Goal: Task Accomplishment & Management: Manage account settings

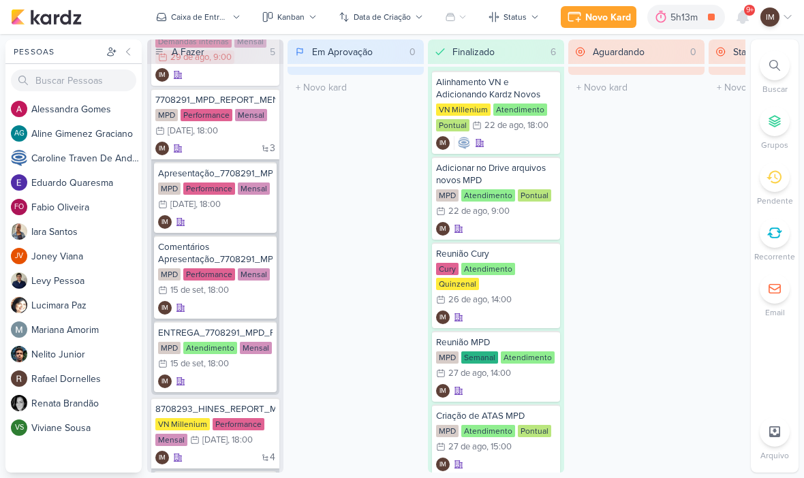
scroll to position [170, 0]
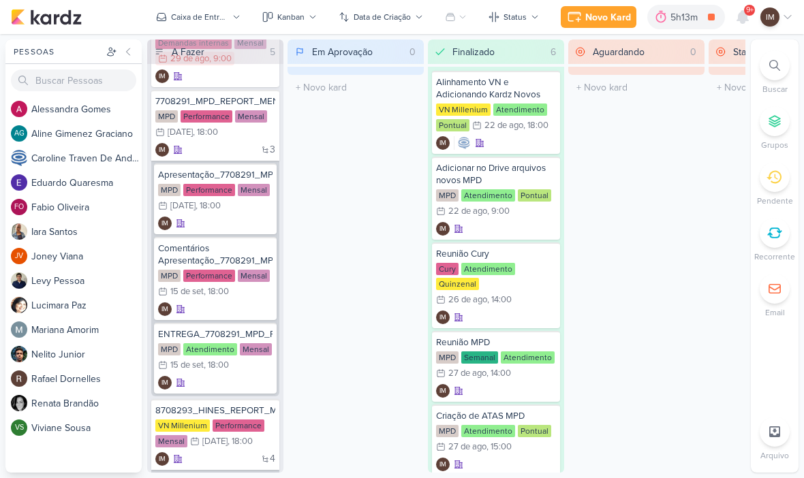
click at [174, 14] on div "Caixa de Entrada" at bounding box center [199, 17] width 57 height 12
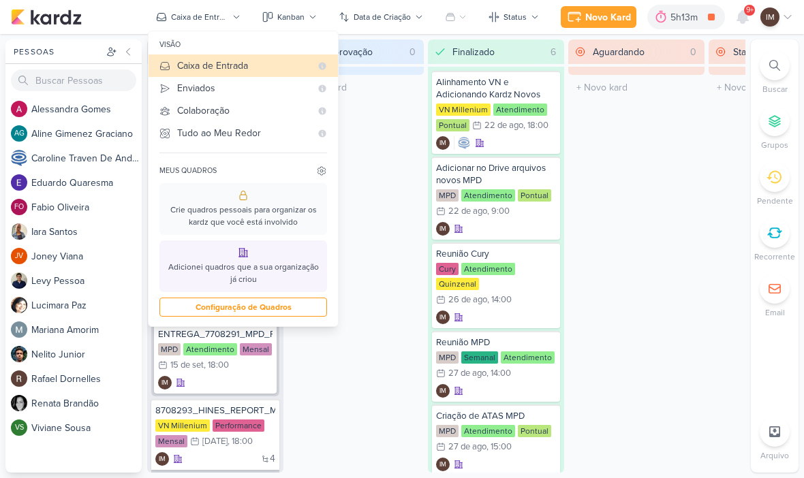
click at [186, 83] on div "Enviados" at bounding box center [244, 88] width 134 height 14
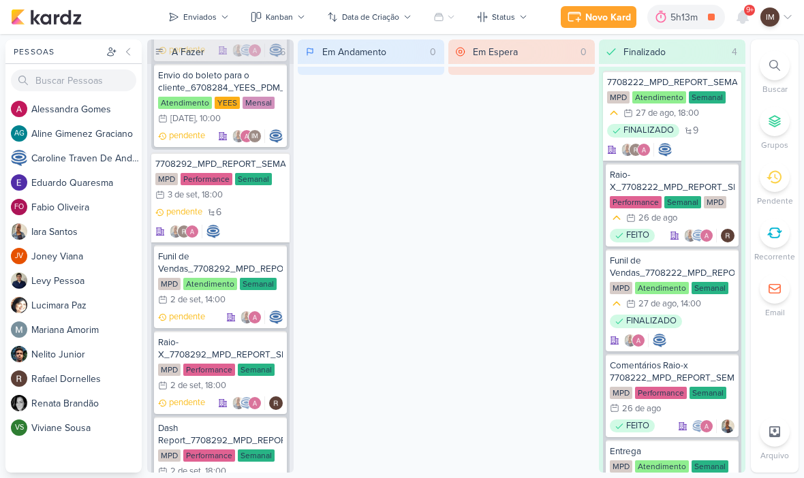
scroll to position [762, 0]
click at [244, 222] on div "pendente 6" at bounding box center [220, 221] width 130 height 33
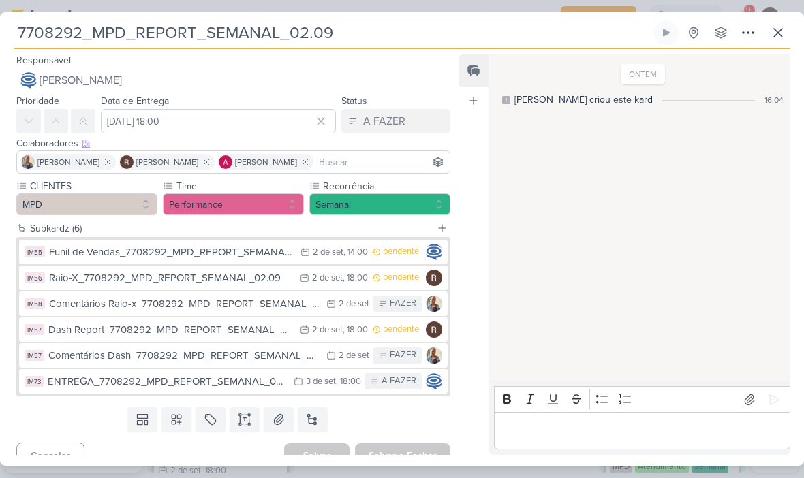
click at [435, 33] on input "7708292_MPD_REPORT_SEMANAL_02.09" at bounding box center [333, 32] width 638 height 25
type input "7708292_MPD_REPORT_SEMANAL_03.09"
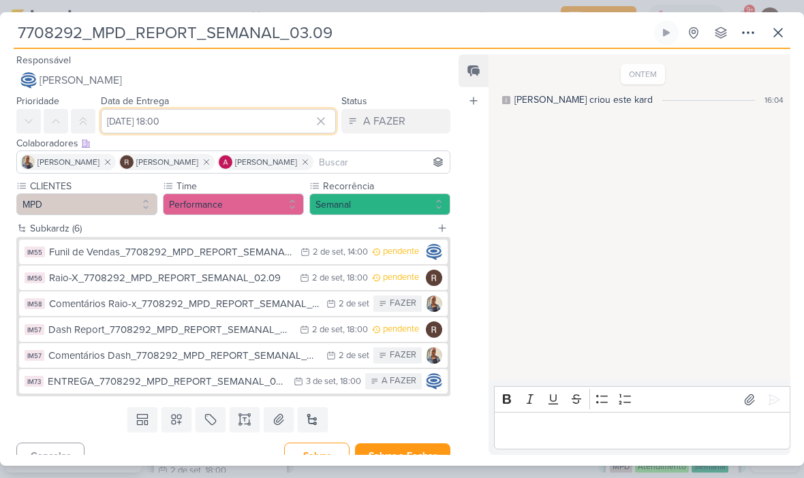
click at [125, 121] on input "3 de setembro de 2025 às 18:00" at bounding box center [218, 121] width 235 height 25
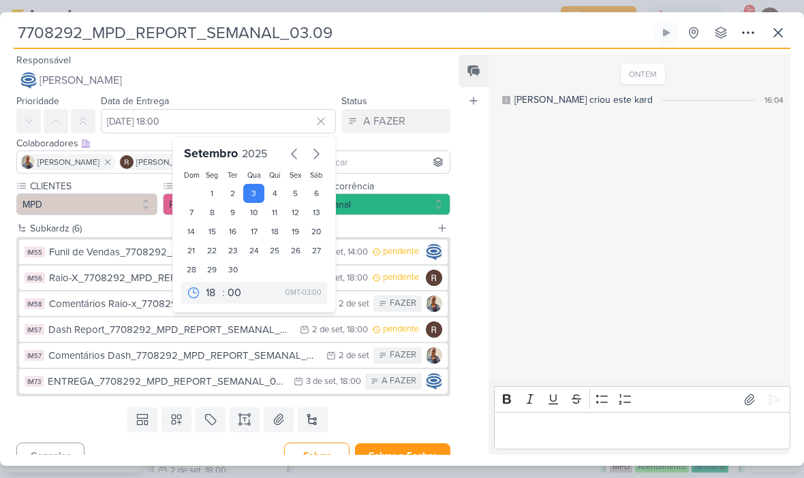
click at [236, 185] on div "2" at bounding box center [233, 193] width 21 height 19
type input "2 de setembro de 2025 às 18:00"
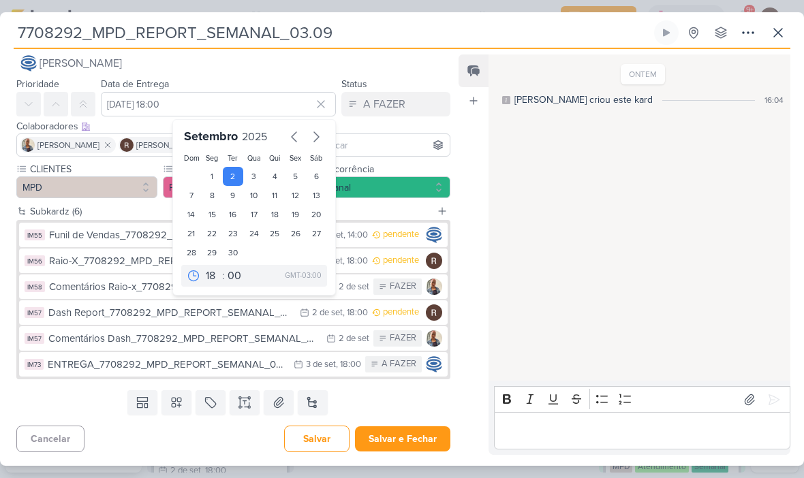
click at [413, 437] on button "Salvar e Fechar" at bounding box center [402, 438] width 95 height 25
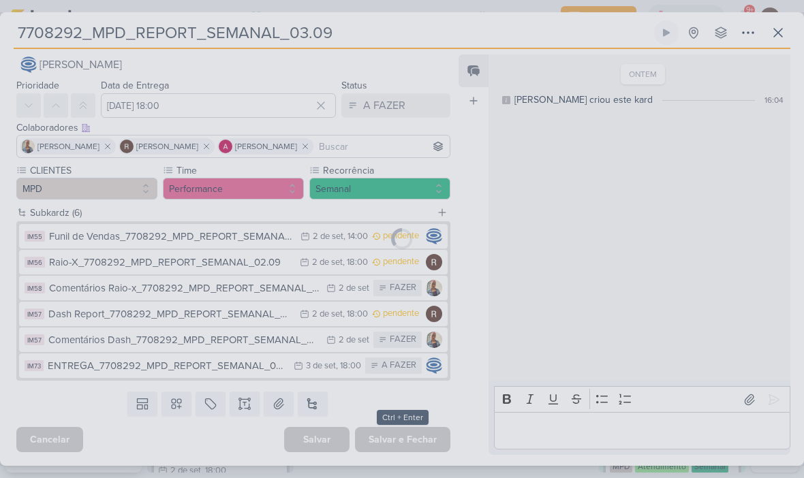
scroll to position [16, 0]
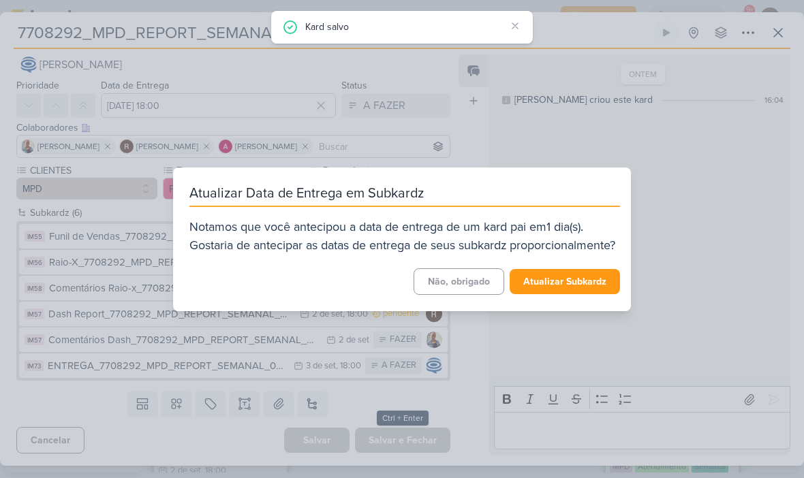
click at [606, 287] on button "Atualizar Subkardz" at bounding box center [565, 281] width 110 height 25
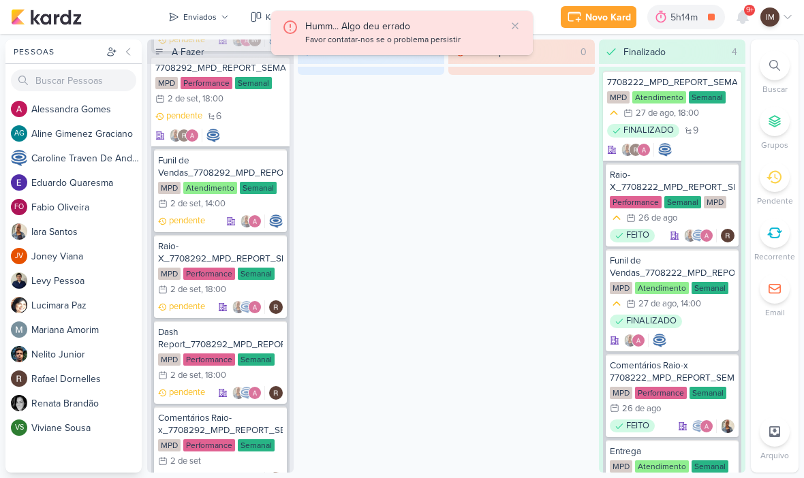
scroll to position [860, 0]
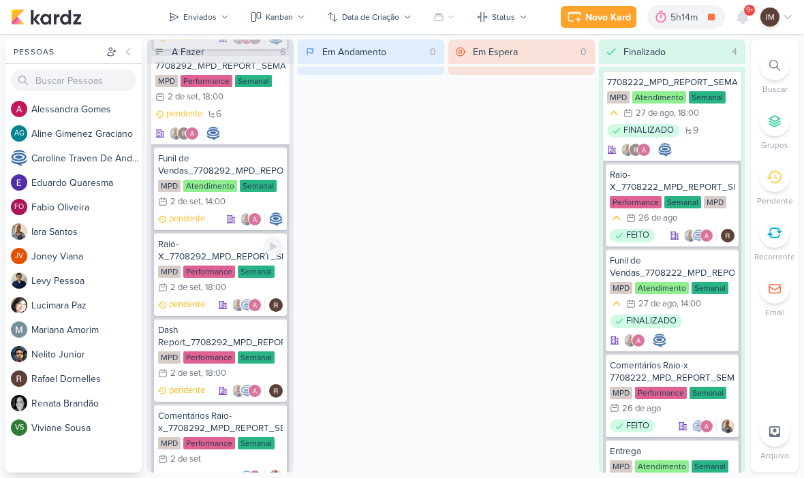
click at [218, 250] on div "Raio-X_7708292_MPD_REPORT_SEMANAL_02.09" at bounding box center [220, 250] width 125 height 25
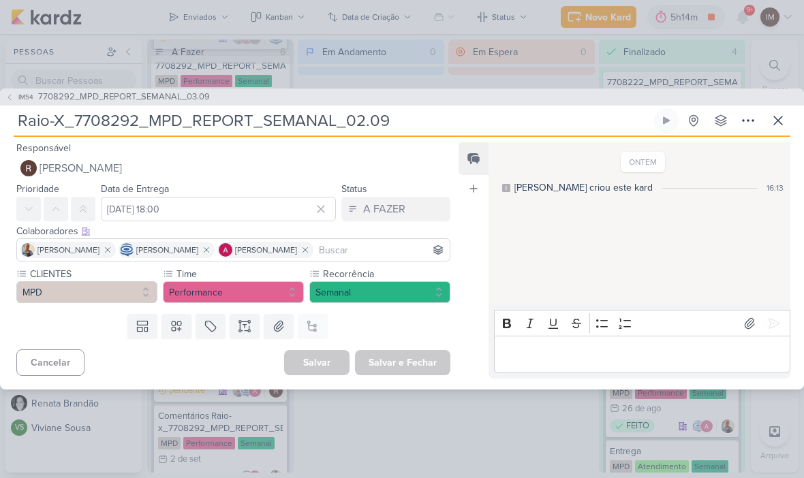
click at [455, 118] on input "Raio-X_7708292_MPD_REPORT_SEMANAL_02.09" at bounding box center [333, 120] width 638 height 25
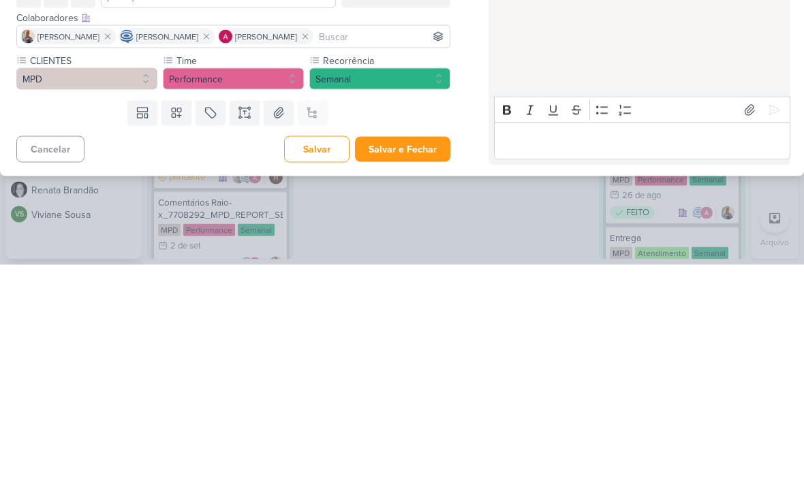
click at [423, 350] on button "Salvar e Fechar" at bounding box center [402, 362] width 95 height 25
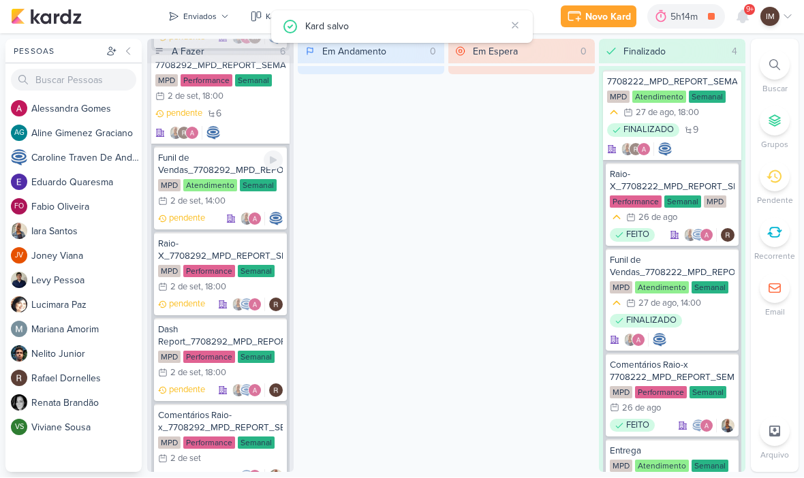
click at [192, 164] on div "Funil de Vendas_7708292_MPD_REPORT_SEMANAL_02.09" at bounding box center [220, 165] width 125 height 25
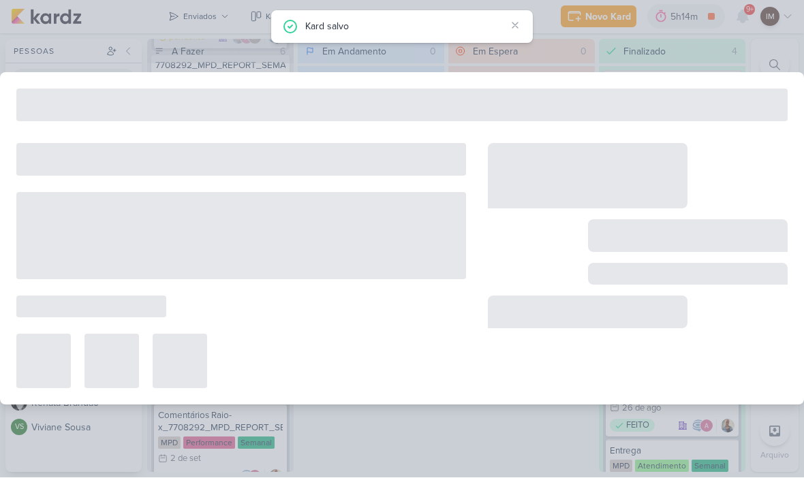
type input "Funil de Vendas_7708292_MPD_REPORT_SEMANAL_02.09"
type input "2 de setembro de 2025 às 14:00"
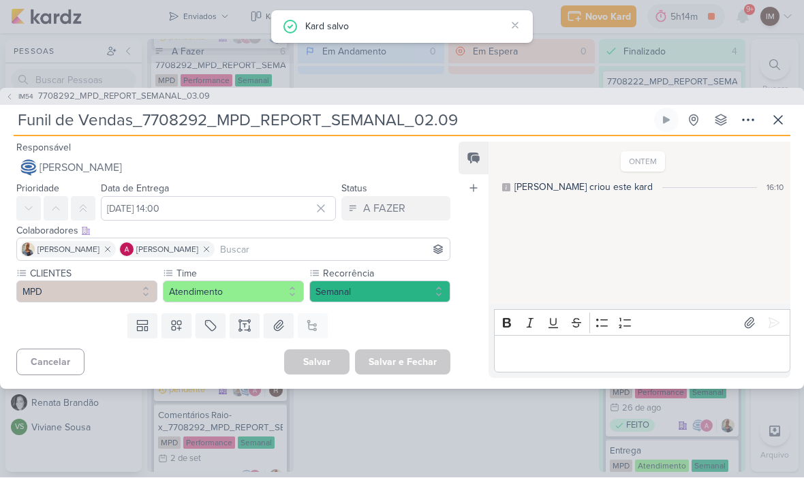
click at [516, 108] on input "Funil de Vendas_7708292_MPD_REPORT_SEMANAL_02.09" at bounding box center [333, 120] width 638 height 25
click at [563, 111] on input "Funil de Vendas_7708292_MPD_REPORT_SEMANAL_02.09" at bounding box center [333, 120] width 638 height 25
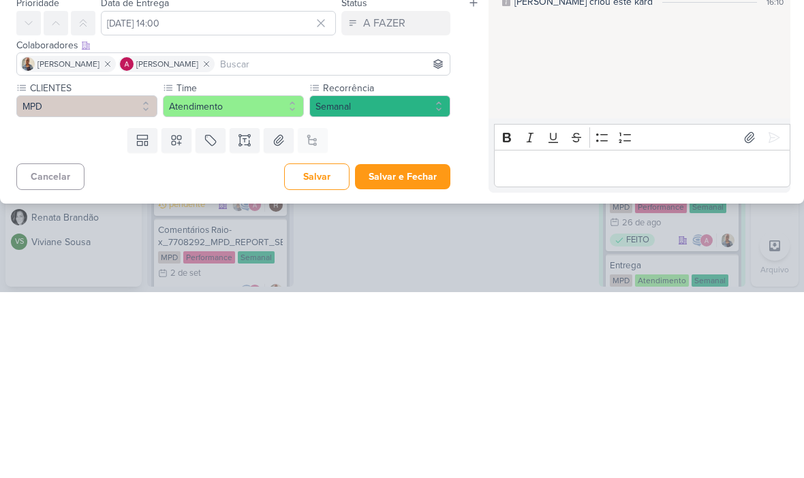
click at [418, 350] on button "Salvar e Fechar" at bounding box center [402, 362] width 95 height 25
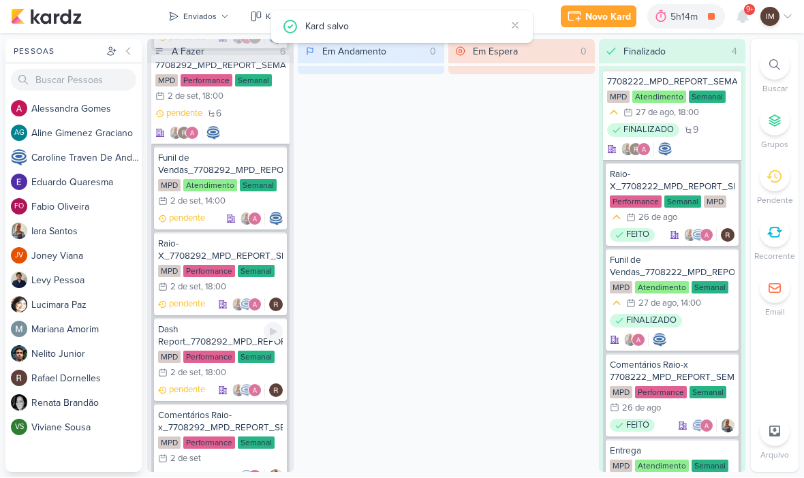
click at [241, 334] on div "Dash Report_7708292_MPD_REPORT_SEMANAL_02.09" at bounding box center [220, 336] width 125 height 25
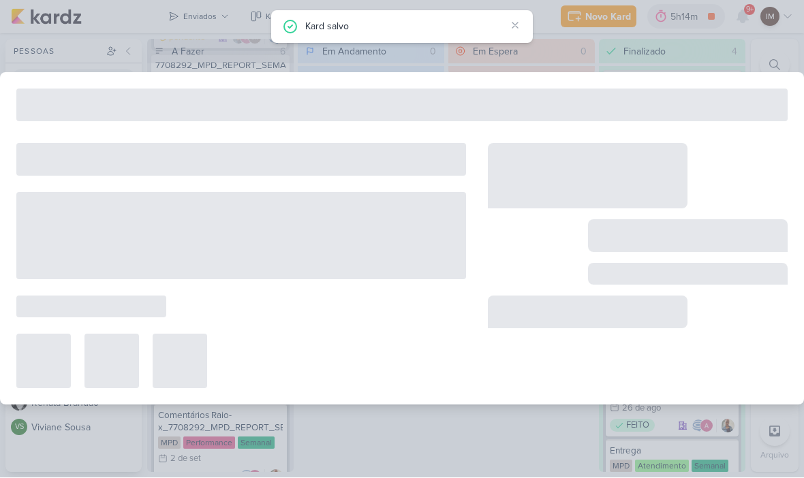
type input "Dash Report_7708292_MPD_REPORT_SEMANAL_02.09"
type input "2 de setembro de 2025 às 18:00"
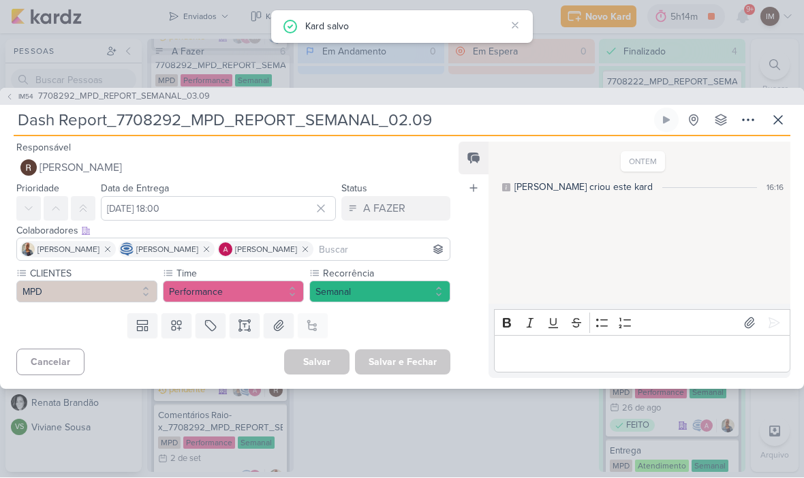
click at [527, 121] on input "Dash Report_7708292_MPD_REPORT_SEMANAL_02.09" at bounding box center [333, 120] width 638 height 25
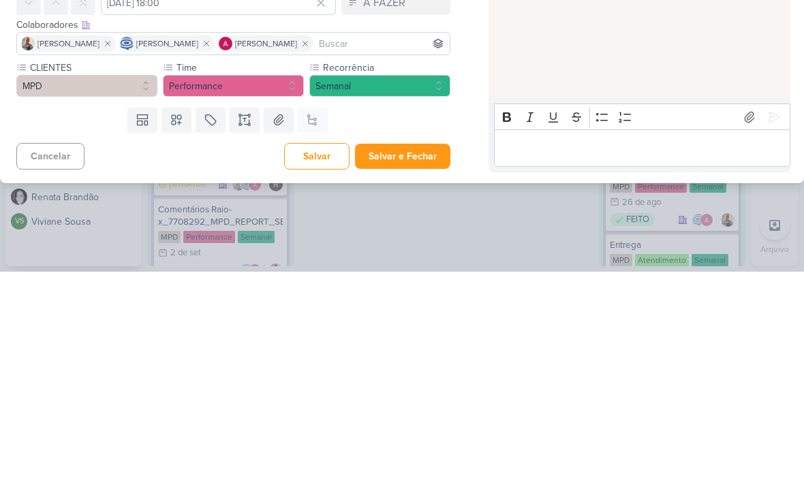
click at [413, 350] on button "Salvar e Fechar" at bounding box center [402, 362] width 95 height 25
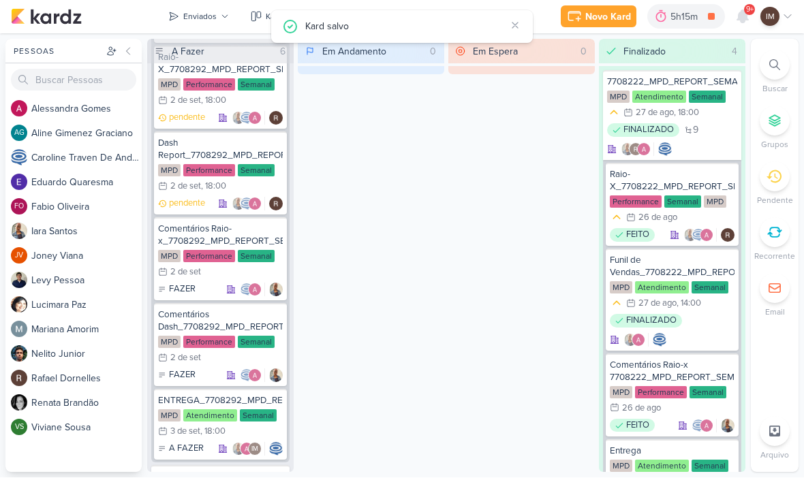
scroll to position [1047, 0]
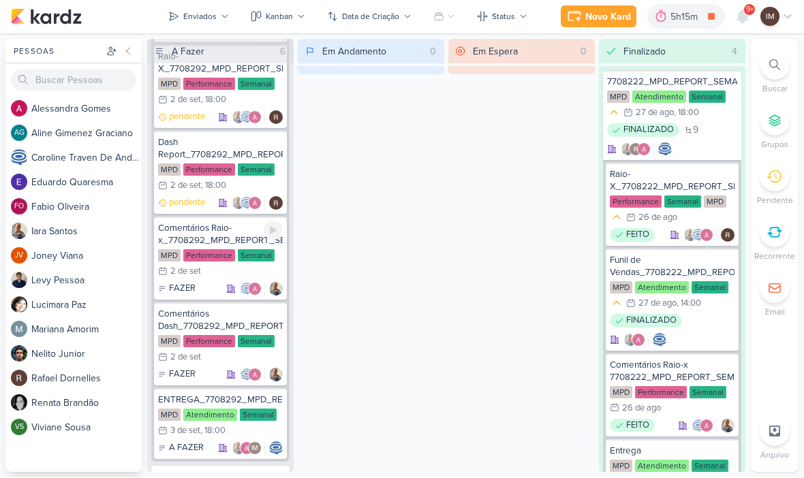
click at [185, 230] on div "Comentários Raio-x_7708292_MPD_REPORT_SEMANAL_02.09" at bounding box center [220, 235] width 125 height 25
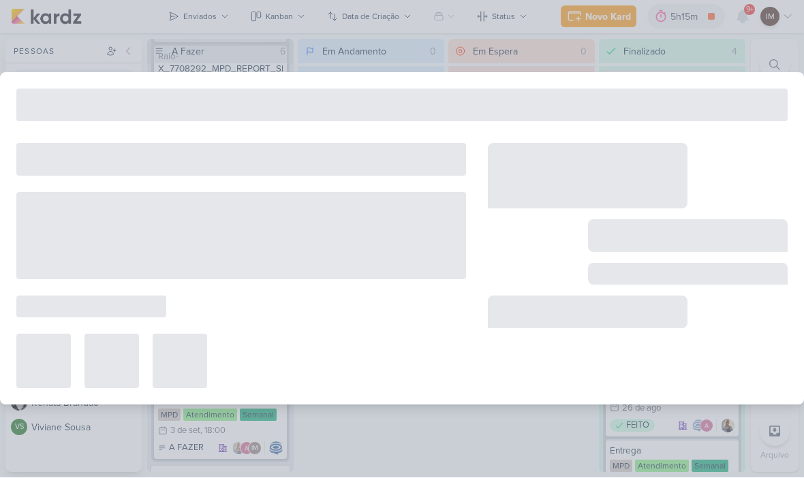
type input "Comentários Raio-x_7708292_MPD_REPORT_SEMANAL_02.09"
type input "2 de setembro de 2025 às 23:59"
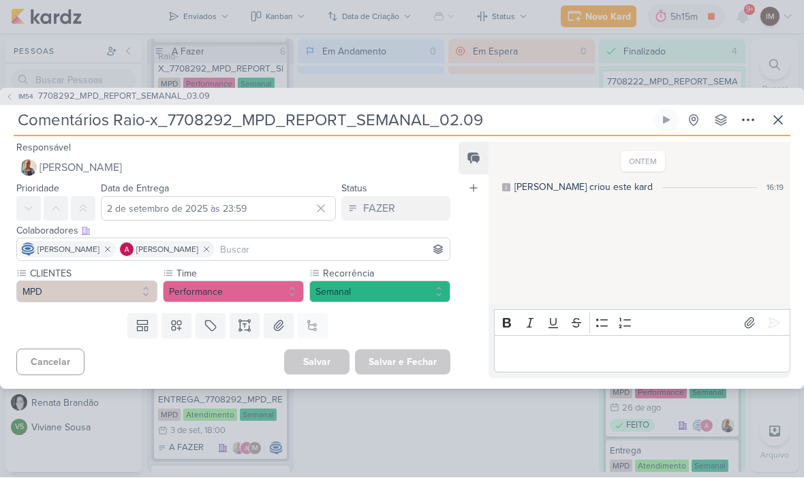
click at [526, 114] on input "Comentários Raio-x_7708292_MPD_REPORT_SEMANAL_02.09" at bounding box center [333, 120] width 638 height 25
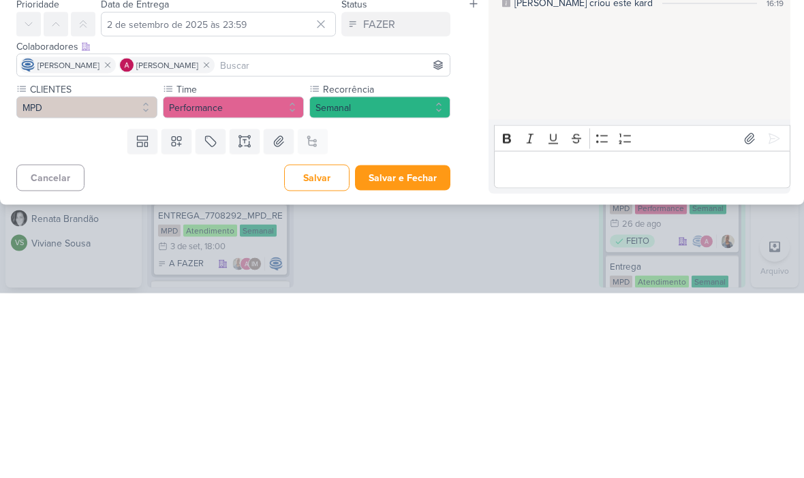
click at [422, 350] on button "Salvar e Fechar" at bounding box center [402, 362] width 95 height 25
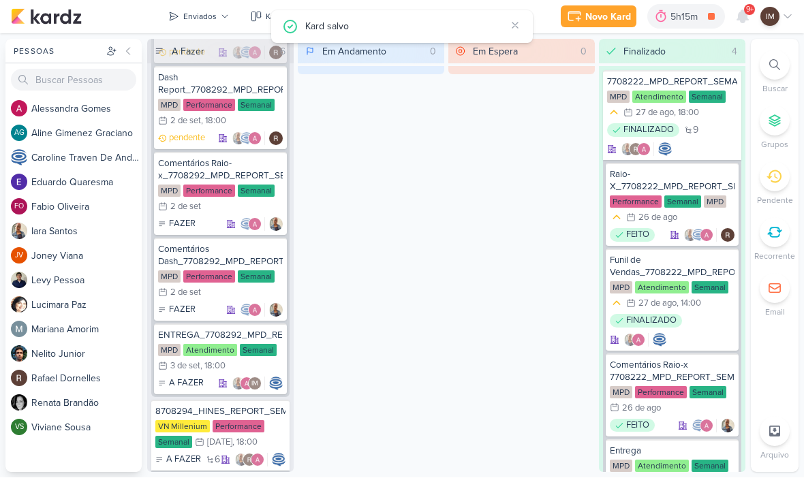
scroll to position [1115, 0]
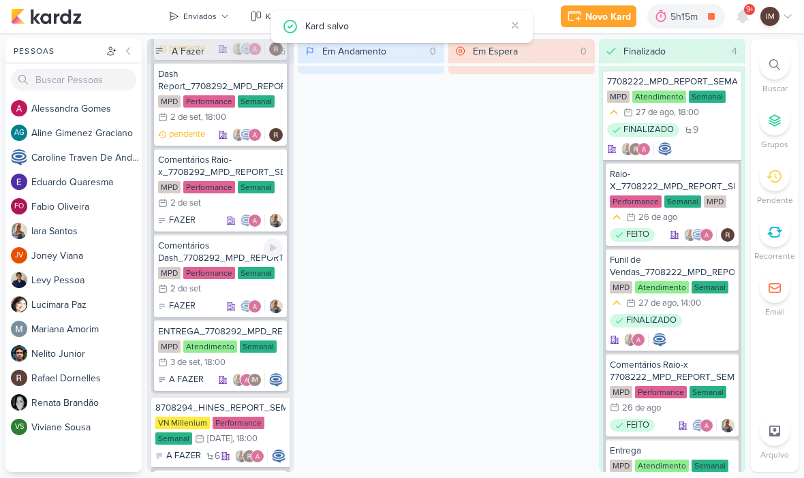
click at [202, 249] on div "Comentários Dash_7708292_MPD_REPORT_SEMANAL_02.09" at bounding box center [220, 252] width 125 height 25
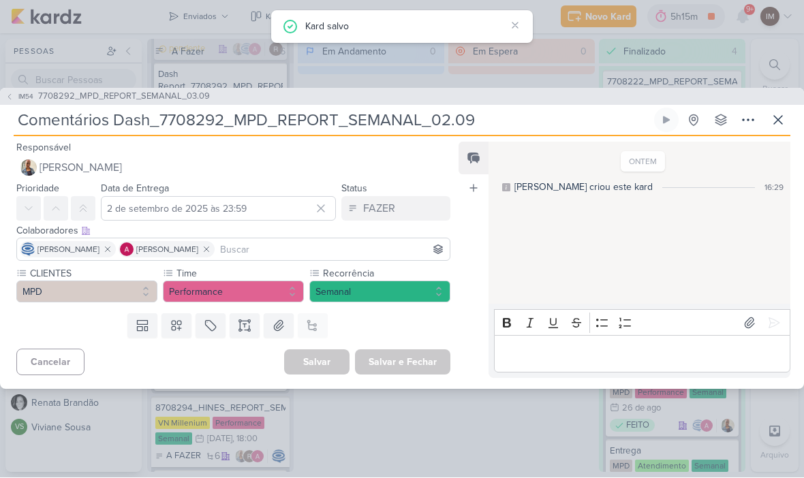
click at [546, 118] on input "Comentários Dash_7708292_MPD_REPORT_SEMANAL_02.09" at bounding box center [333, 120] width 638 height 25
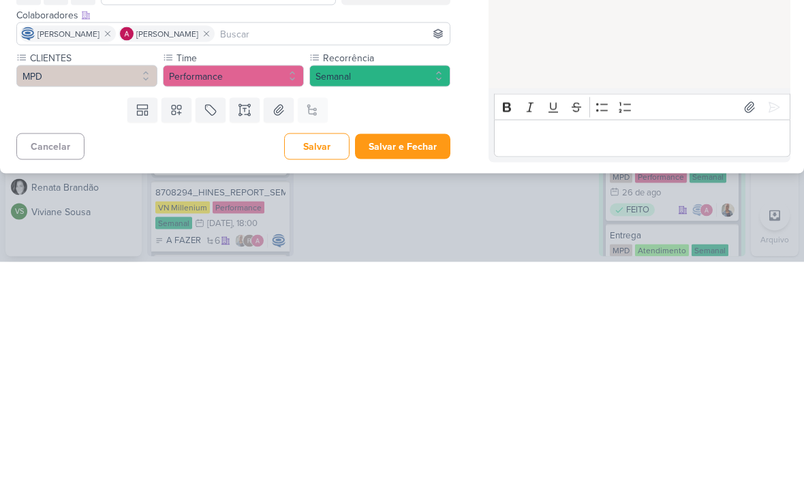
type input "Comentários Dash_7708292_MPD_REPORT_SEMANAL_03.09"
click at [420, 350] on button "Salvar e Fechar" at bounding box center [402, 362] width 95 height 25
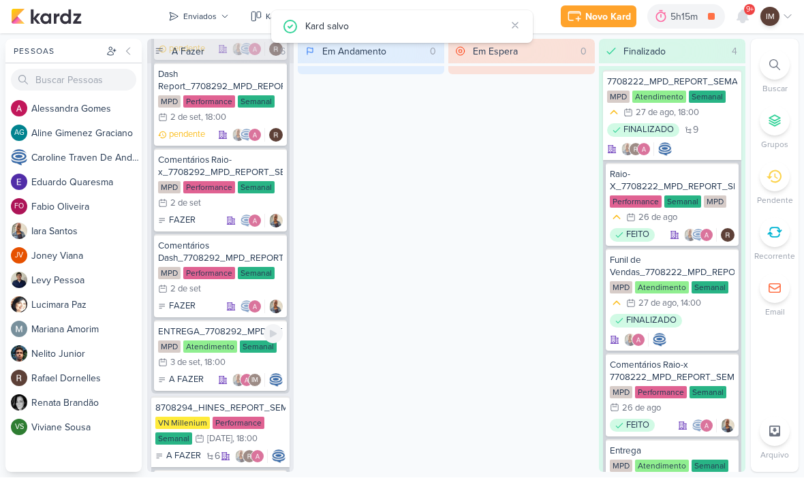
click at [270, 334] on icon at bounding box center [273, 334] width 11 height 11
click at [278, 336] on icon at bounding box center [273, 334] width 11 height 11
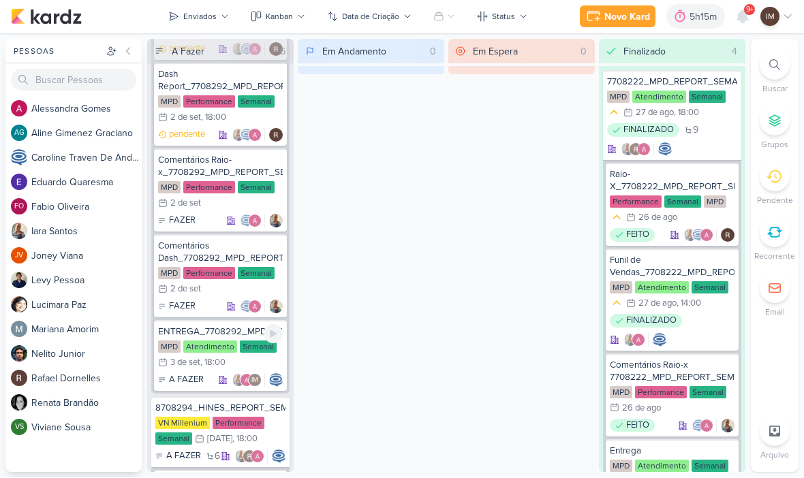
click at [235, 330] on div "ENTREGA_7708292_MPD_REPORT_SEMANAL_02.09" at bounding box center [220, 332] width 125 height 12
click at [0, 0] on div at bounding box center [0, 0] width 0 height 0
click at [204, 332] on div "ENTREGA_7708292_MPD_REPORT_SEMANAL_02.09" at bounding box center [220, 332] width 125 height 12
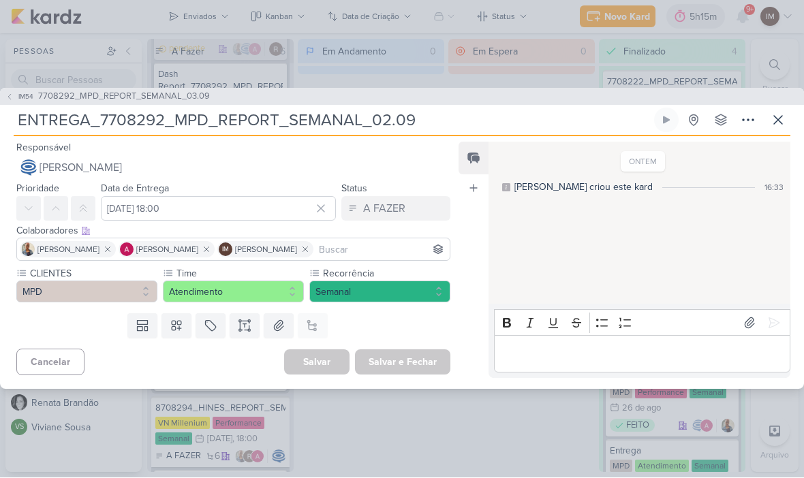
click at [496, 121] on input "ENTREGA_7708292_MPD_REPORT_SEMANAL_02.09" at bounding box center [333, 120] width 638 height 25
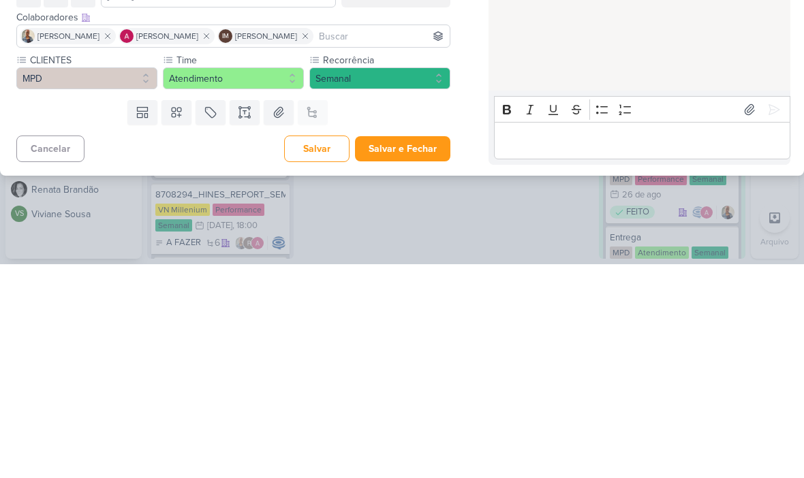
click at [418, 350] on button "Salvar e Fechar" at bounding box center [402, 362] width 95 height 25
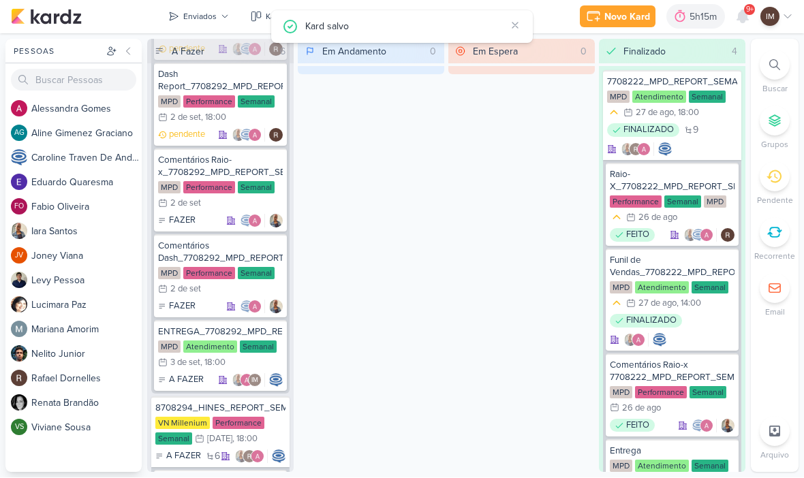
click at [187, 24] on button "Enviados" at bounding box center [198, 17] width 77 height 22
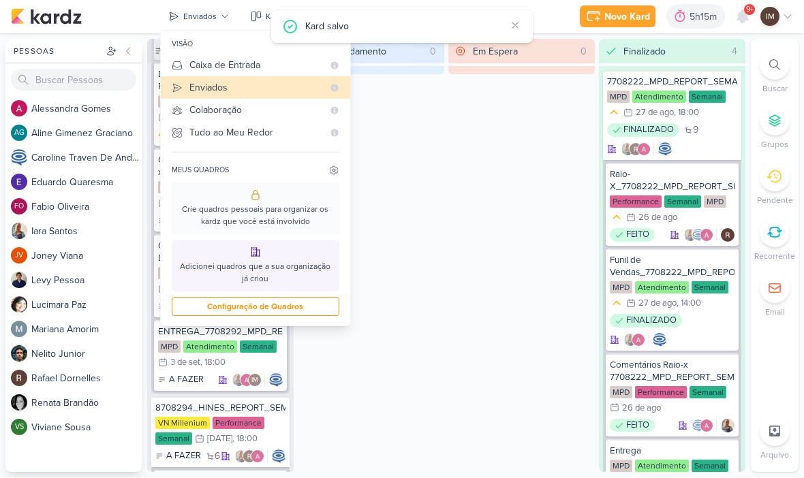
click at [313, 76] on button "Caixa de Entrada" at bounding box center [255, 65] width 189 height 22
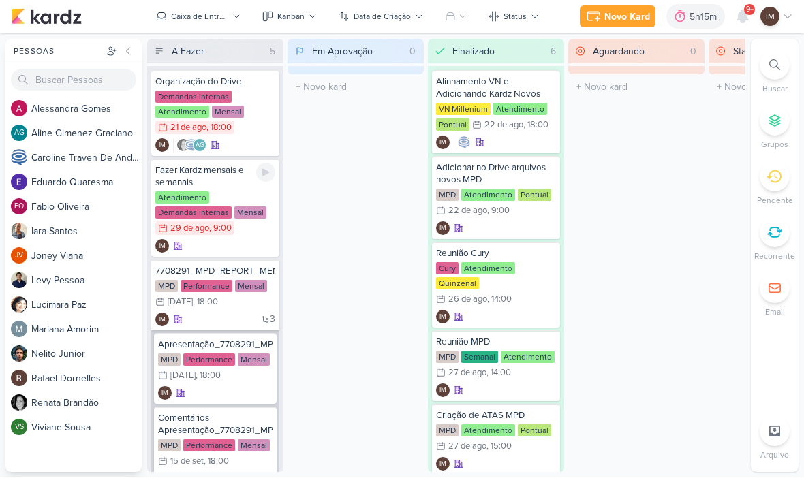
click at [265, 177] on icon at bounding box center [265, 173] width 11 height 11
click at [176, 18] on div "Caixa de Entrada" at bounding box center [199, 17] width 57 height 12
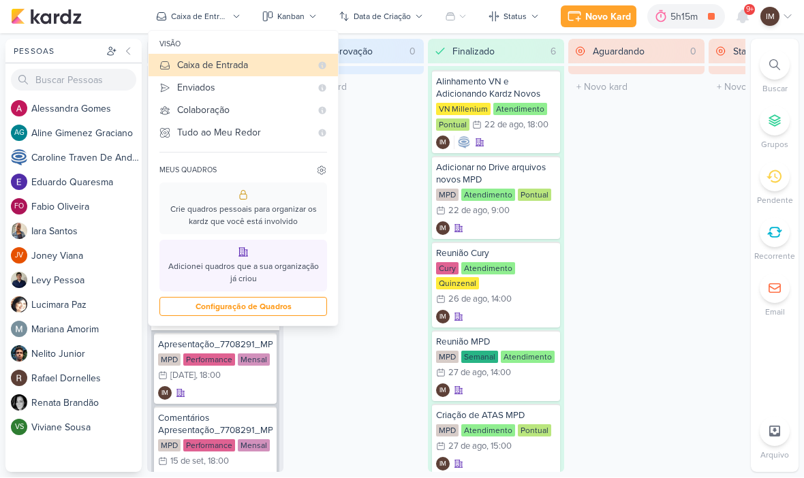
click at [185, 93] on div "Enviados" at bounding box center [244, 88] width 134 height 14
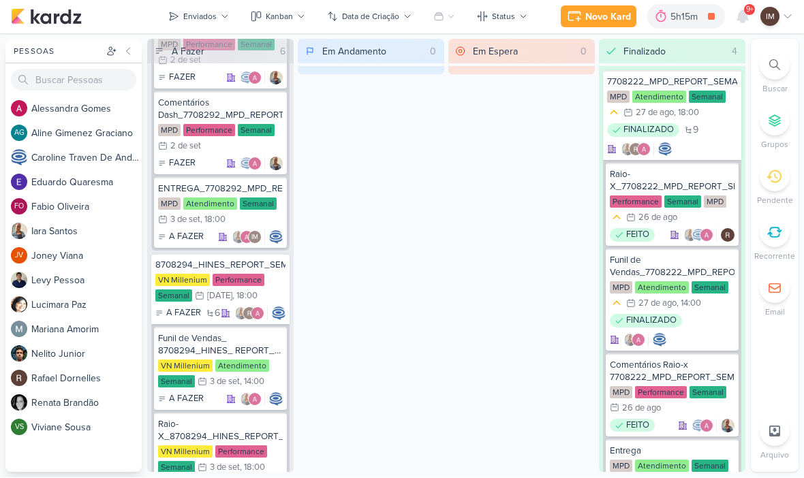
scroll to position [1255, 0]
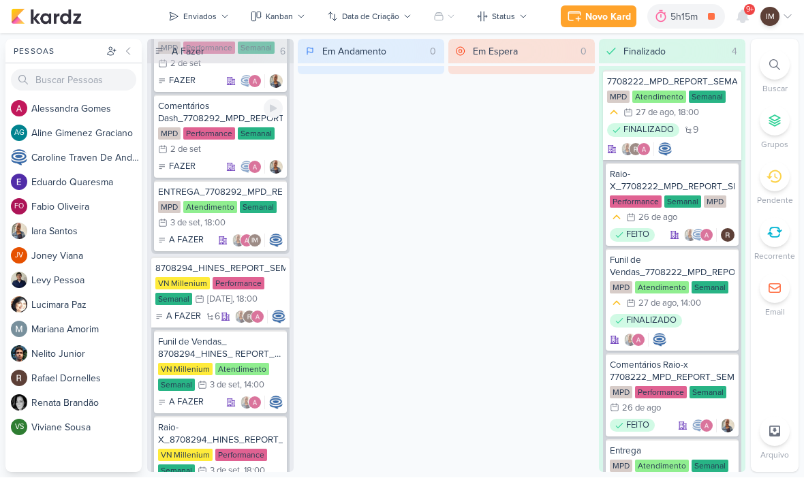
click at [193, 157] on div "Comentários Dash_7708292_MPD_REPORT_SEMANAL_03.09 MPD Performance Semanal 2/9 2…" at bounding box center [220, 136] width 133 height 83
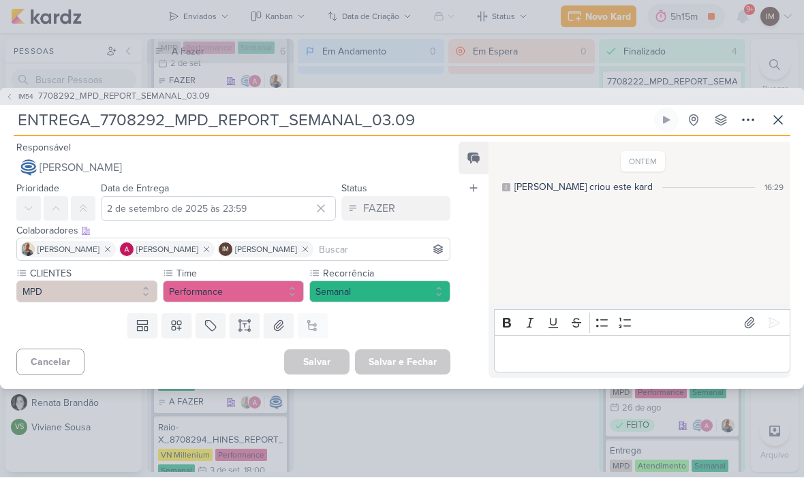
type input "Comentários Dash_7708292_MPD_REPORT_SEMANAL_03.09"
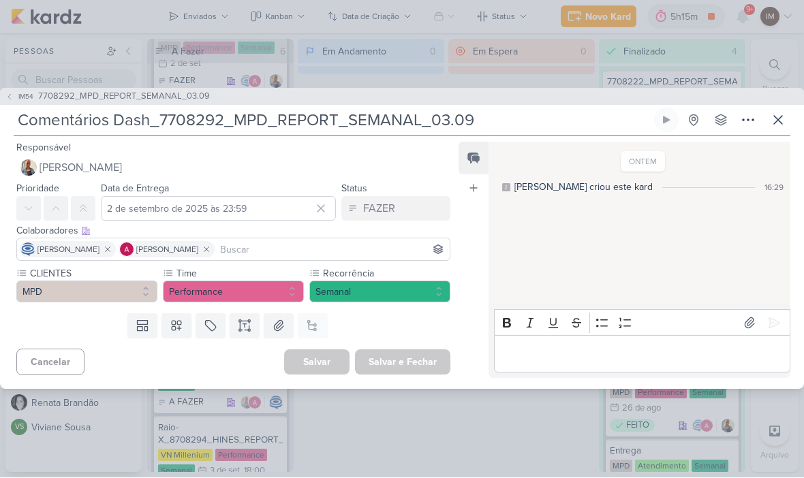
click at [779, 121] on icon at bounding box center [778, 120] width 8 height 8
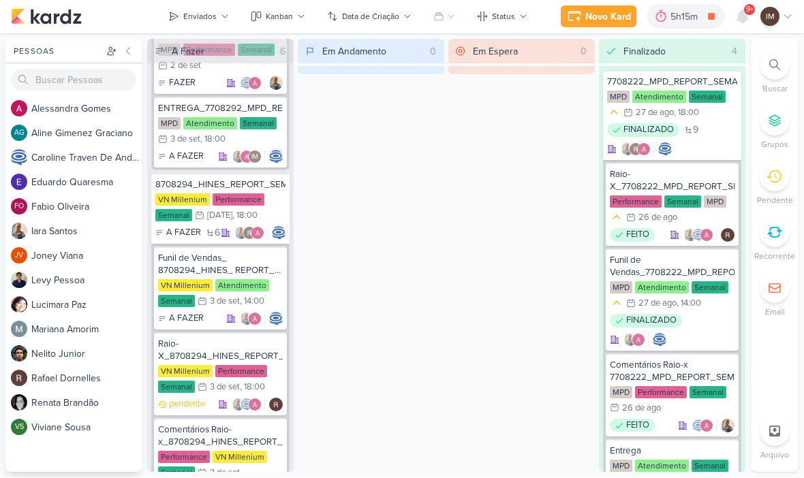
scroll to position [1339, 0]
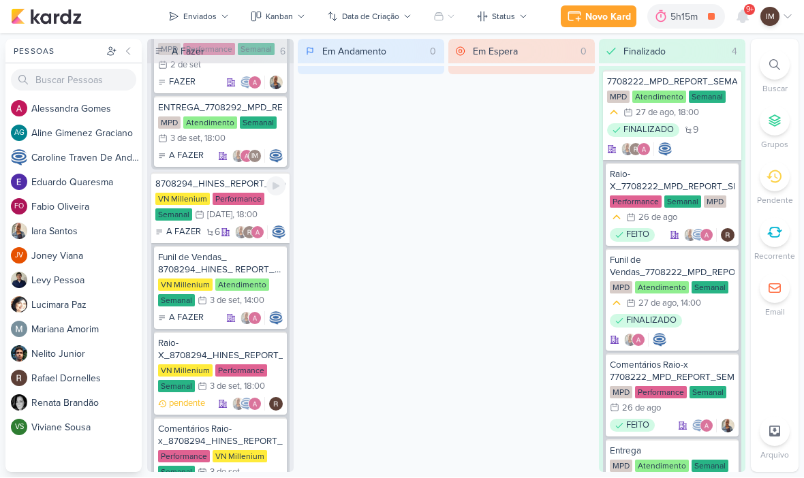
click at [271, 206] on div "VN Millenium Performance Semanal 4/9 4 de set , 18:00" at bounding box center [220, 208] width 130 height 30
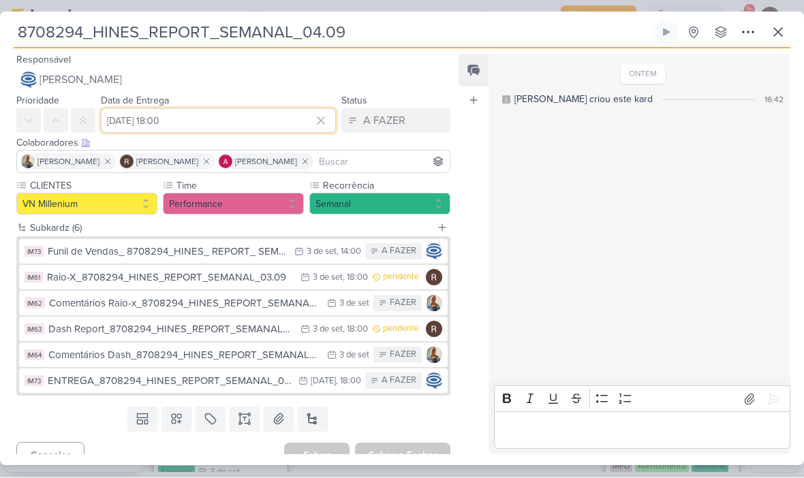
click at [128, 119] on input "4 de setembro de 2025 às 18:00" at bounding box center [218, 121] width 235 height 25
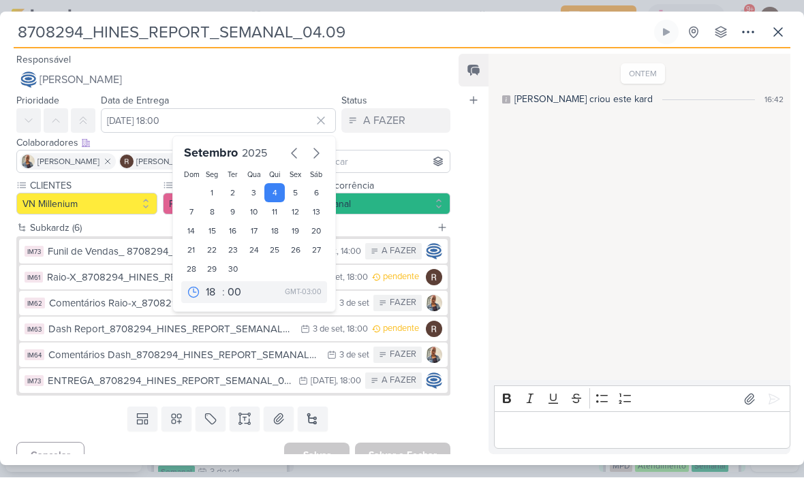
click at [253, 200] on div "3" at bounding box center [253, 193] width 21 height 19
type input "3 de setembro de 2025 às 18:00"
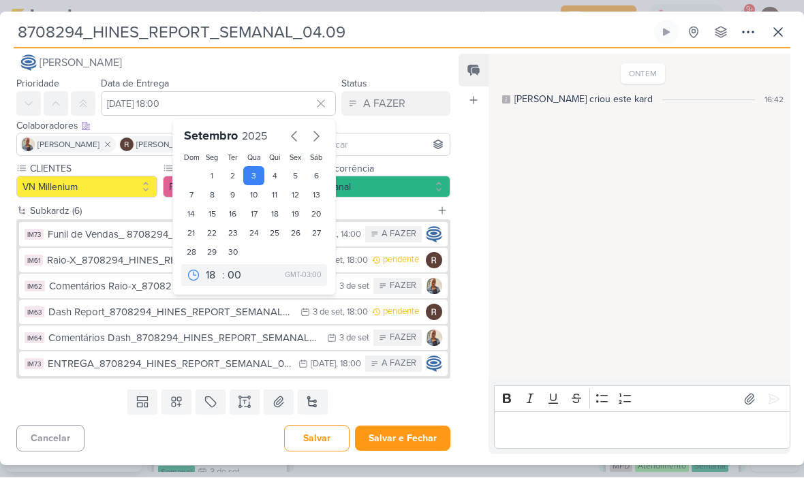
click at [423, 436] on button "Salvar e Fechar" at bounding box center [402, 438] width 95 height 25
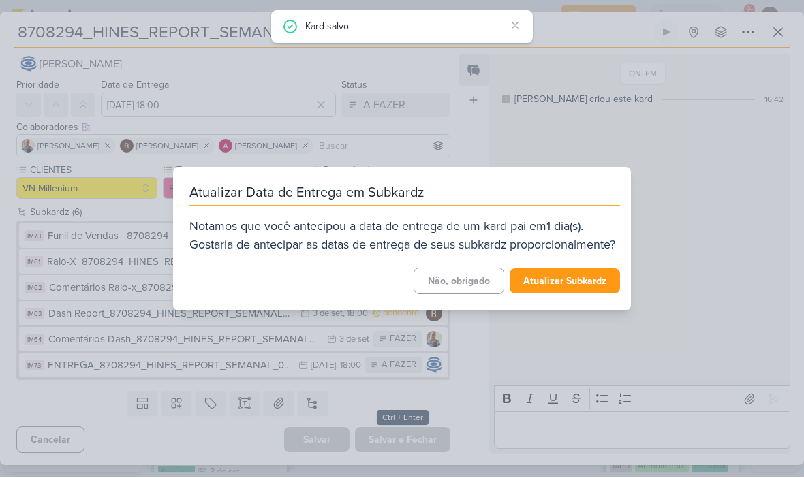
click at [595, 291] on button "Atualizar Subkardz" at bounding box center [565, 281] width 110 height 25
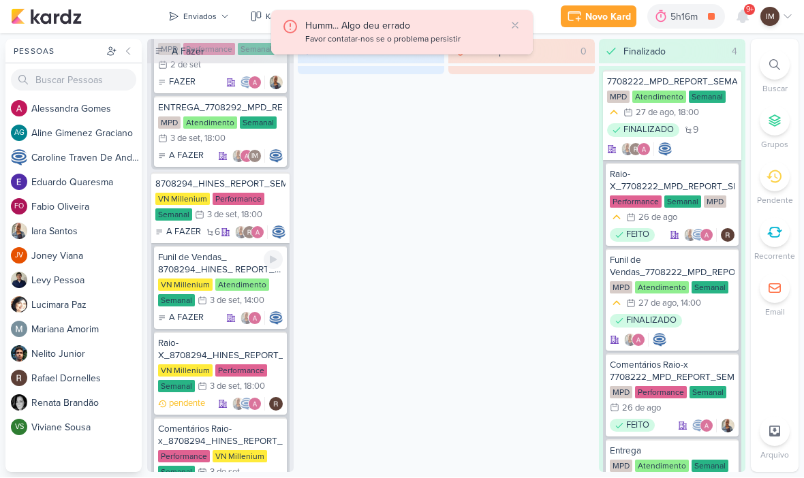
click at [193, 259] on div "Funil de Vendas_ 8708294_HINES_ REPORT_ SEMANAL_03.09" at bounding box center [220, 264] width 125 height 25
click at [0, 0] on div at bounding box center [0, 0] width 0 height 0
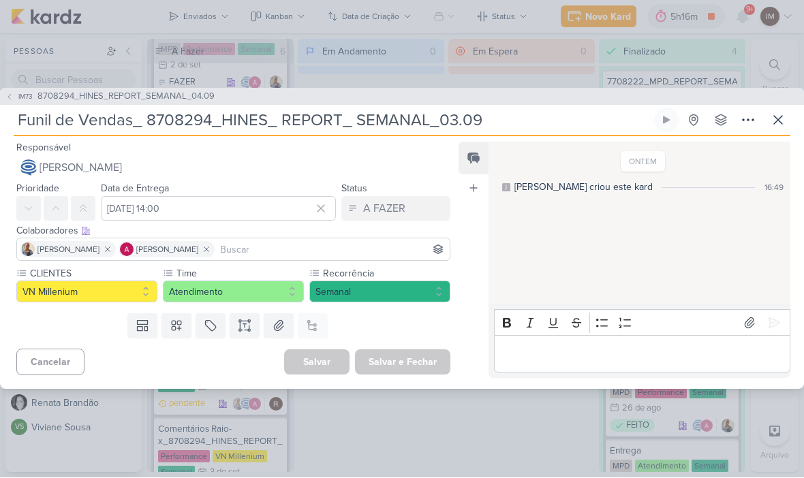
click at [520, 121] on input "Funil de Vendas_ 8708294_HINES_ REPORT_ SEMANAL_03.09" at bounding box center [333, 120] width 638 height 25
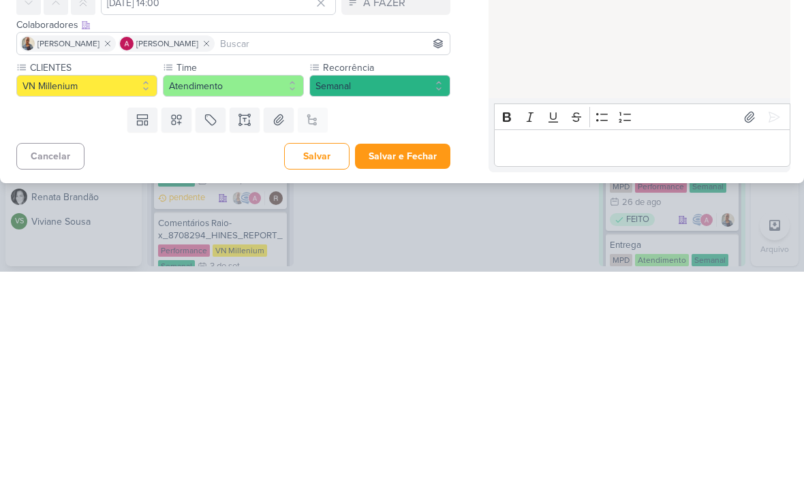
click at [409, 350] on button "Salvar e Fechar" at bounding box center [402, 362] width 95 height 25
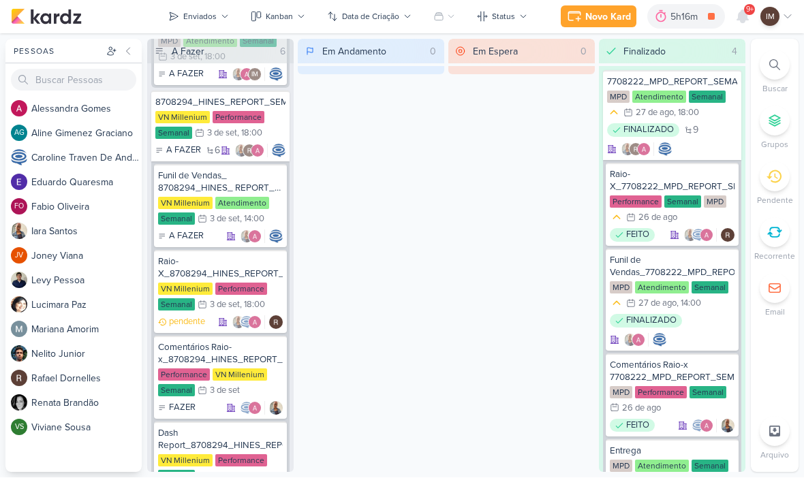
scroll to position [1424, 0]
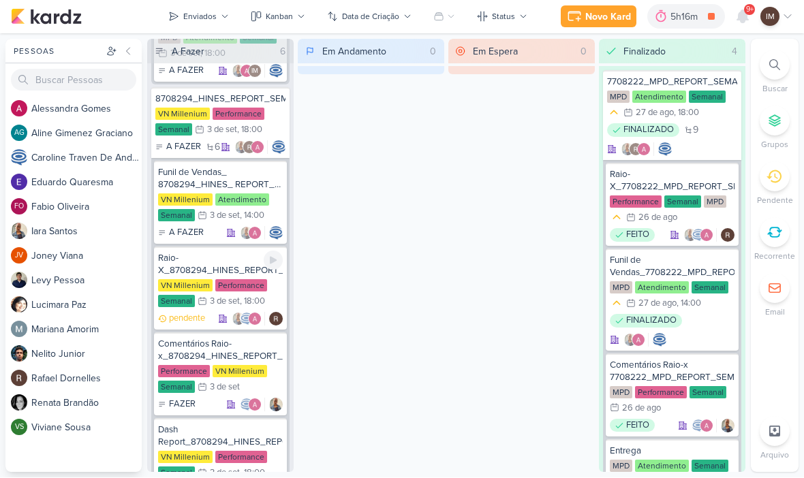
click at [198, 259] on div "Raio-X_8708294_HINES_REPORT_SEMANAL_03.09" at bounding box center [220, 265] width 125 height 25
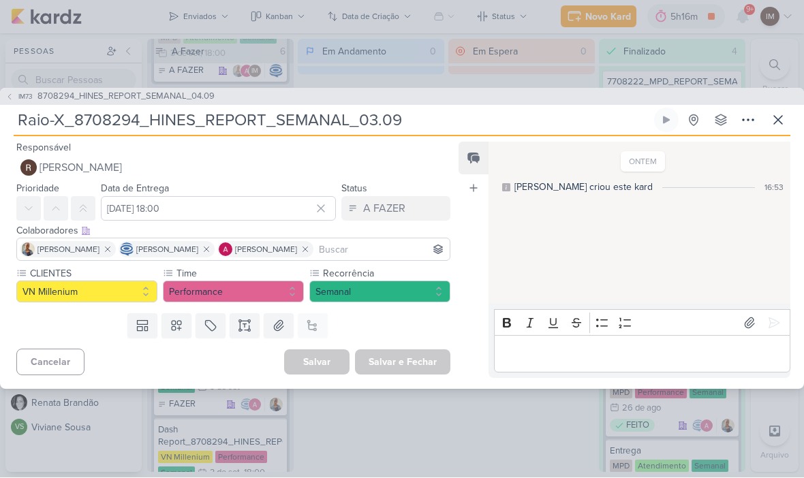
click at [506, 105] on div "IM73 8708294_HINES_REPORT_SEMANAL_04.09 Raio-X_8708294_HINES_REPORT_SEMANAL_03.…" at bounding box center [402, 240] width 804 height 302
click at [501, 119] on input "Raio-X_8708294_HINES_REPORT_SEMANAL_03.09" at bounding box center [333, 120] width 638 height 25
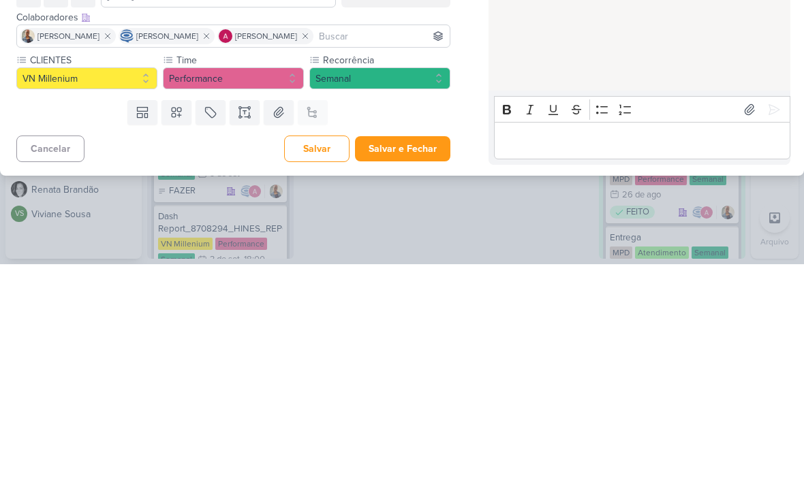
click at [411, 350] on button "Salvar e Fechar" at bounding box center [402, 362] width 95 height 25
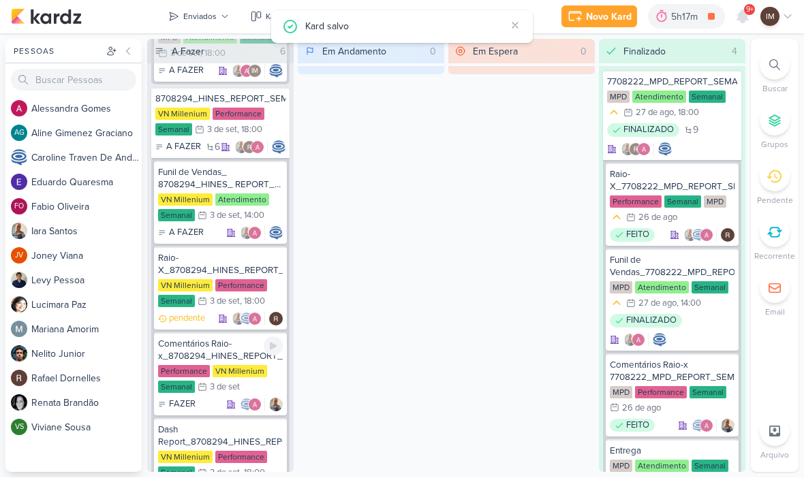
click at [227, 345] on div "Comentários Raio-x_8708294_HINES_REPORT_SEMANAL_03.09" at bounding box center [220, 351] width 125 height 25
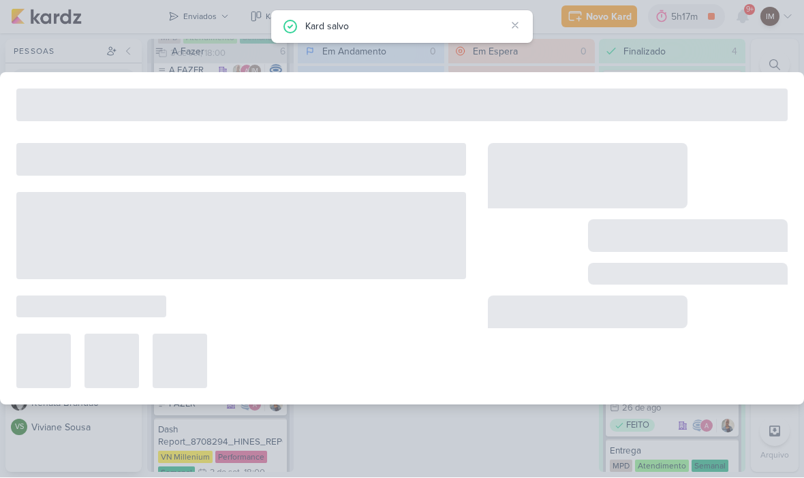
type input "Comentários Raio-x_8708294_HINES_REPORT_SEMANAL_03.09"
type input "3 de setembro de 2025 às 23:59"
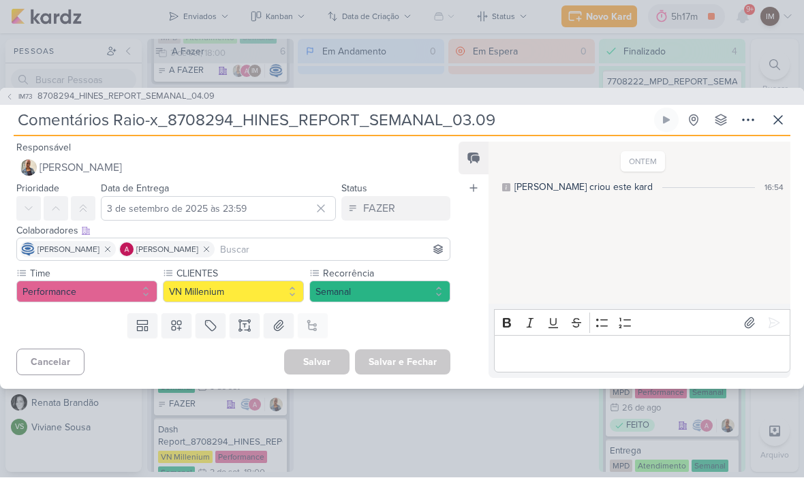
click at [503, 117] on input "Comentários Raio-x_8708294_HINES_REPORT_SEMANAL_03.09" at bounding box center [333, 120] width 638 height 25
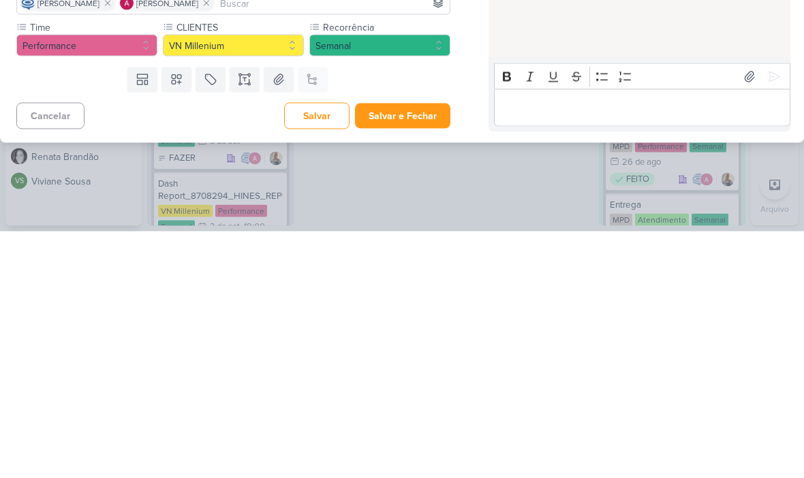
click at [428, 350] on button "Salvar e Fechar" at bounding box center [402, 362] width 95 height 25
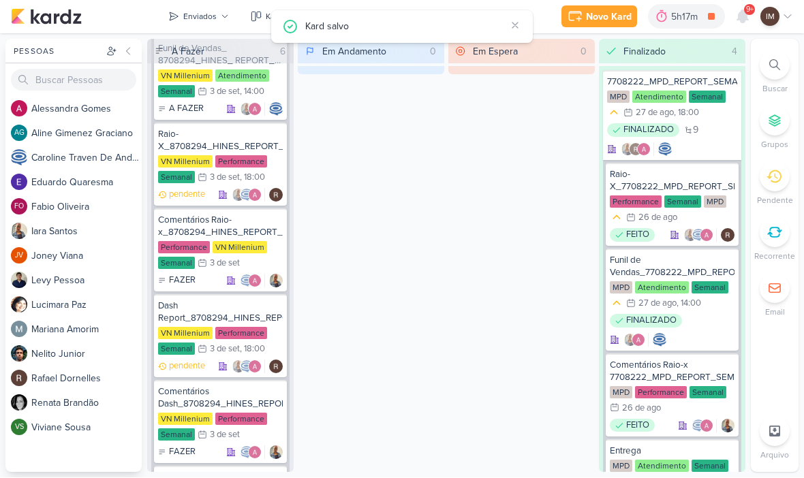
scroll to position [1548, 0]
click at [233, 308] on div "Dash Report_8708294_HINES_REPORT_SEMANAL_04.09" at bounding box center [220, 312] width 125 height 25
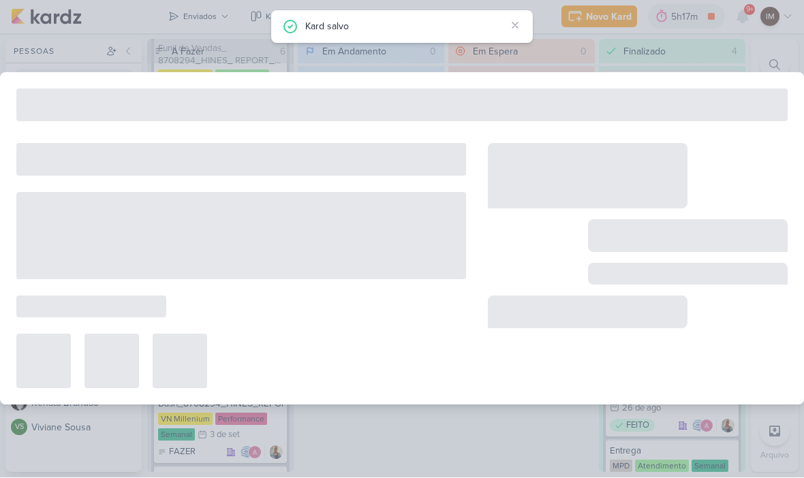
type input "Dash Report_8708294_HINES_REPORT_SEMANAL_04.09"
type input "3 de setembro de 2025 às 18:00"
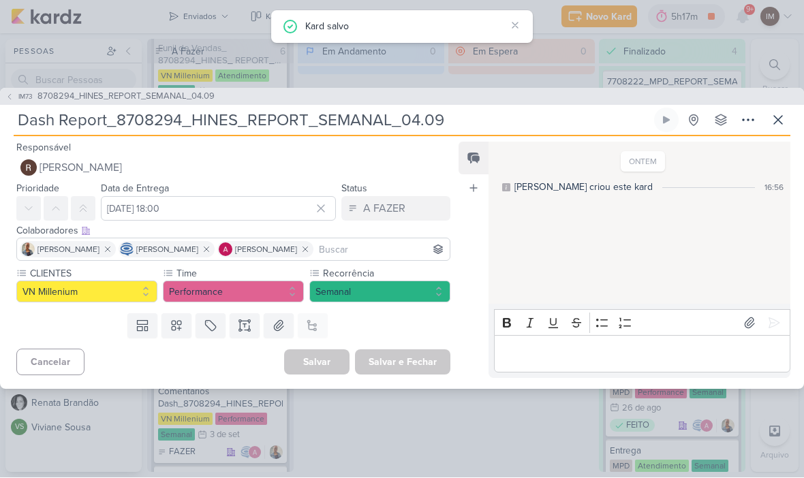
click at [578, 130] on input "Dash Report_8708294_HINES_REPORT_SEMANAL_04.09" at bounding box center [333, 120] width 638 height 25
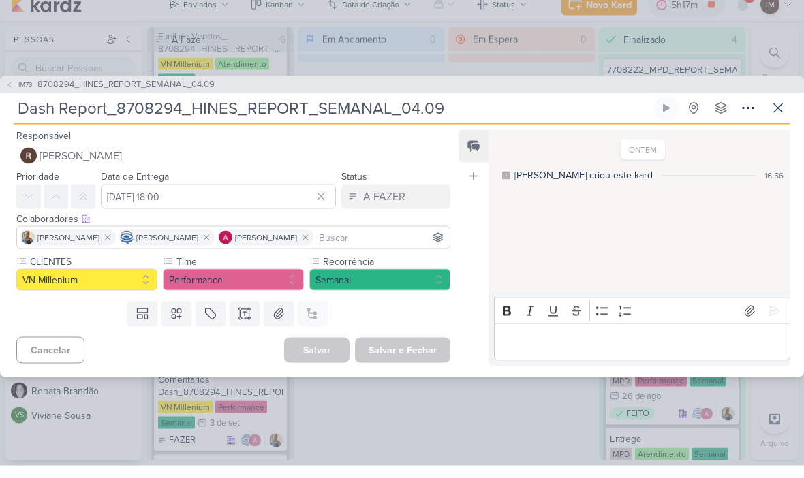
click at [773, 112] on icon at bounding box center [778, 120] width 16 height 16
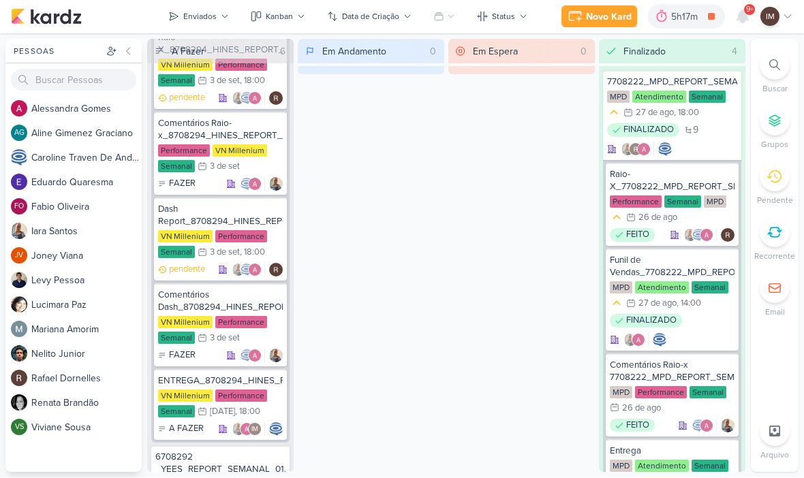
scroll to position [1646, 0]
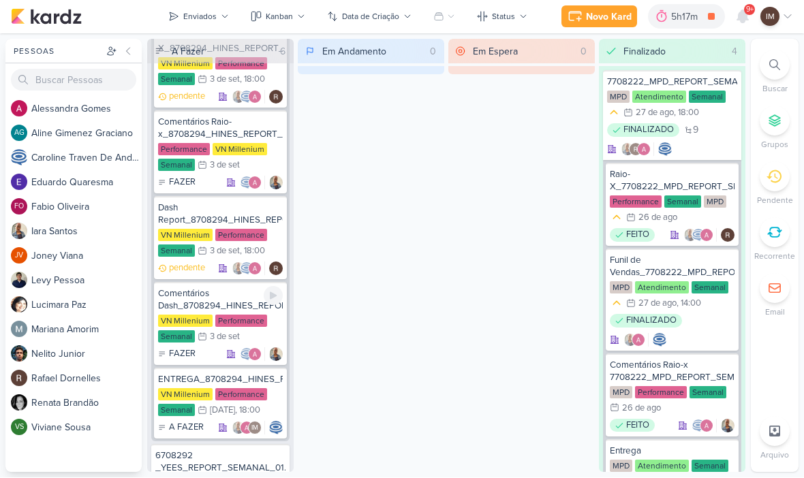
click at [178, 296] on div "Comentários Dash_8708294_HINES_REPORT_SEMANAL_04.09" at bounding box center [220, 300] width 125 height 25
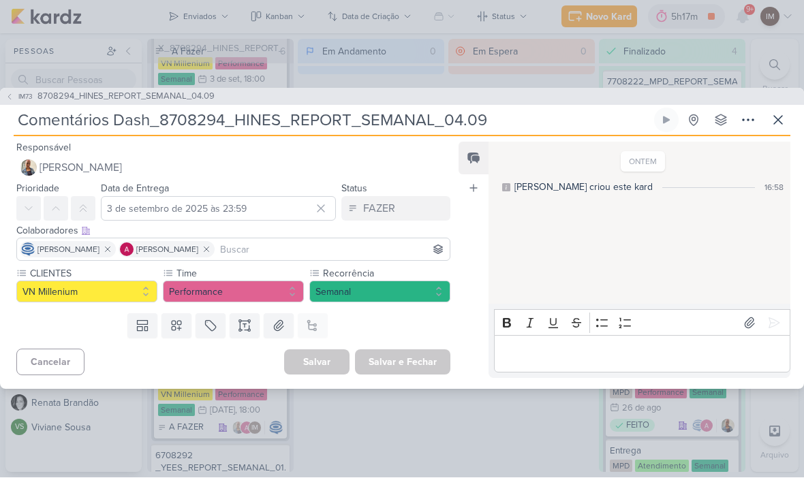
click at [787, 122] on button at bounding box center [778, 120] width 25 height 25
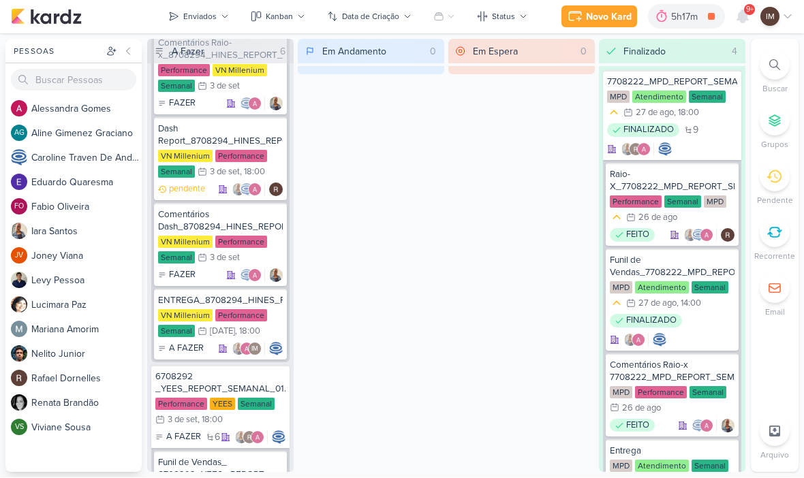
scroll to position [1727, 0]
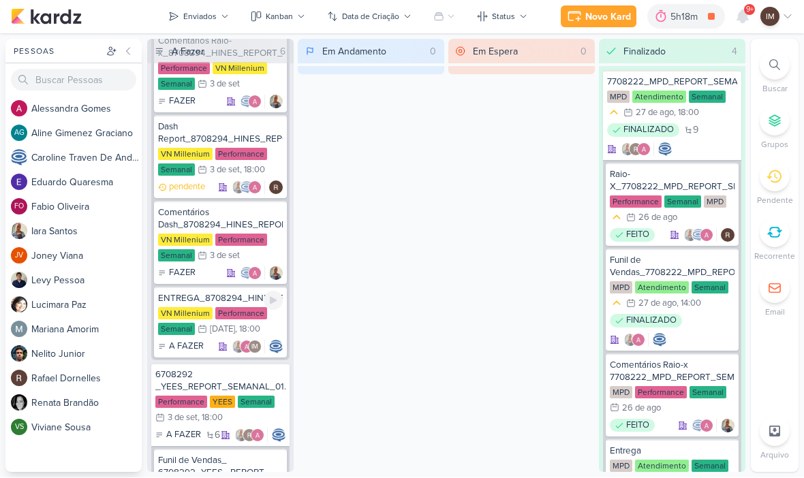
click at [181, 293] on div "ENTREGA_8708294_HINES_REPORT_SEMANAL_03.09" at bounding box center [220, 299] width 125 height 12
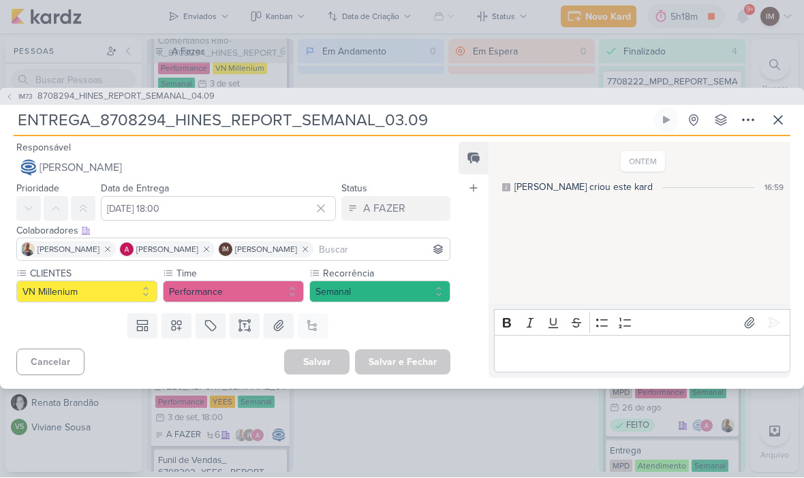
click at [434, 117] on input "ENTREGA_8708294_HINES_REPORT_SEMANAL_03.09" at bounding box center [333, 120] width 638 height 25
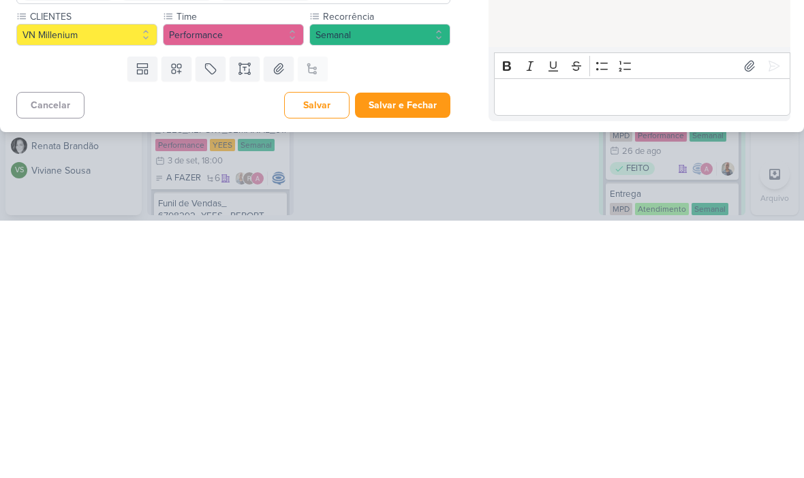
click at [426, 350] on button "Salvar e Fechar" at bounding box center [402, 362] width 95 height 25
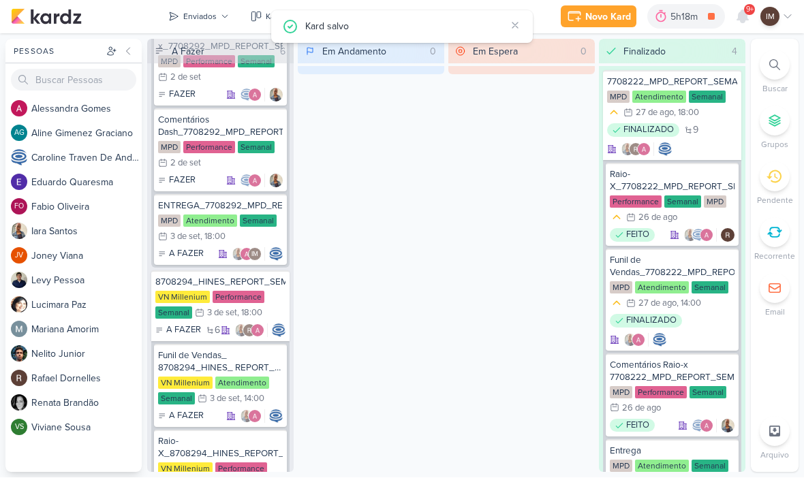
scroll to position [1230, 0]
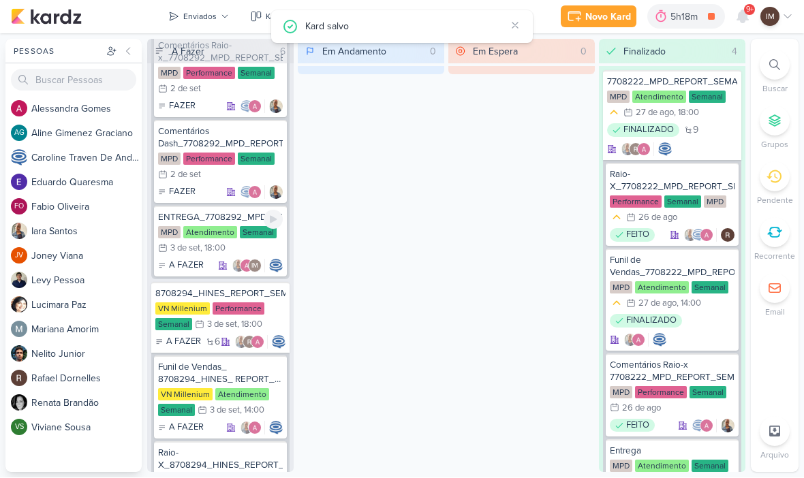
click at [232, 210] on div "ENTREGA_7708292_MPD_REPORT_SEMANAL_03.09 MPD Atendimento Semanal 3/9 3 de set ,…" at bounding box center [220, 241] width 133 height 71
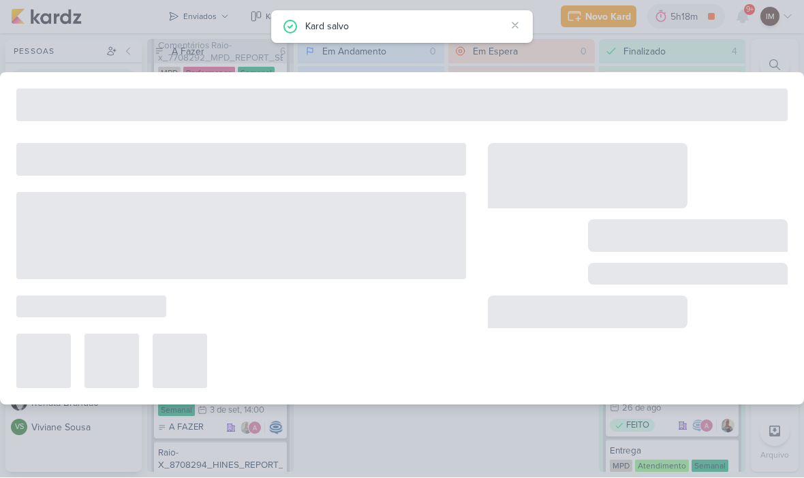
type input "ENTREGA_7708292_MPD_REPORT_SEMANAL_03.09"
type input "3 de setembro de 2025 às 18:00"
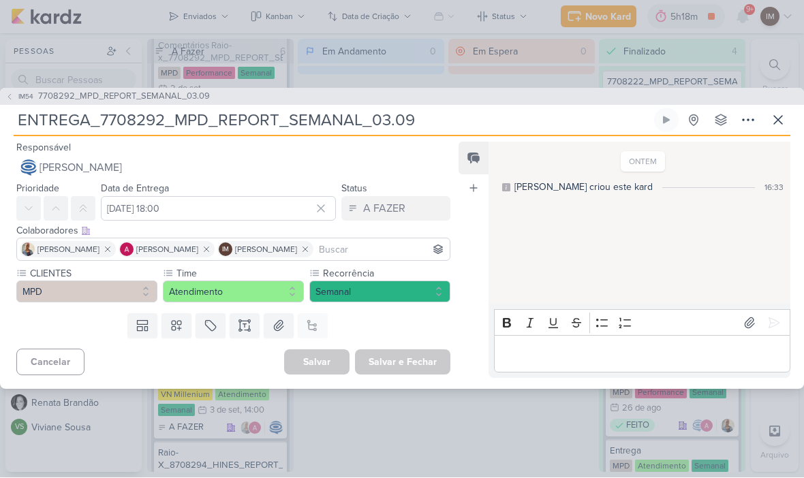
click at [782, 123] on icon at bounding box center [778, 120] width 16 height 16
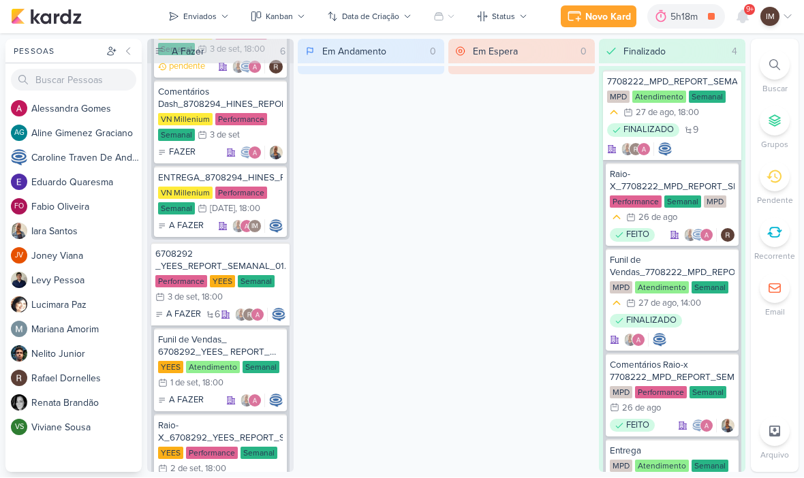
scroll to position [1847, 0]
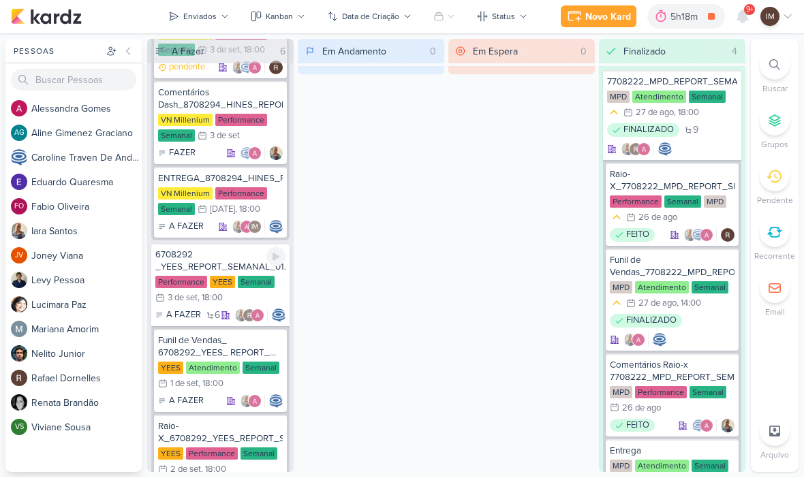
click at [229, 251] on div "6708292 _YEES_REPORT_SEMANAL_01.09_COMERCIAL" at bounding box center [220, 261] width 130 height 25
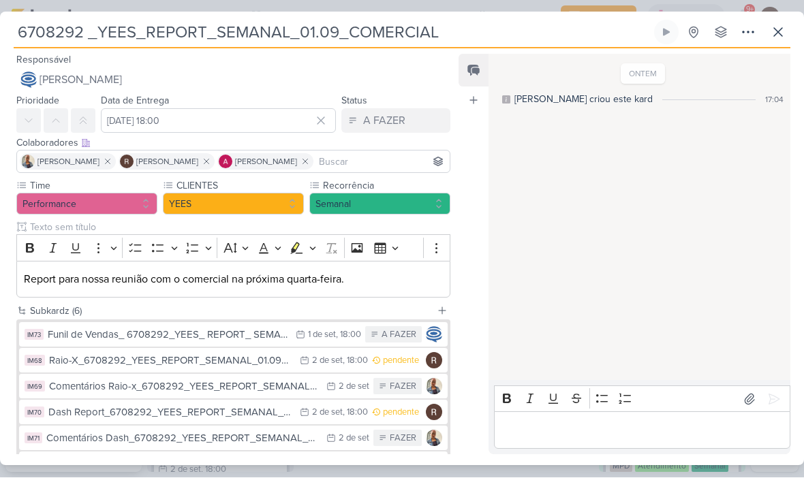
click at [324, 26] on input "6708292 _YEES_REPORT_SEMANAL_01.09_COMERCIAL" at bounding box center [333, 32] width 638 height 25
type input "6708292 _YEES_REPORT_SEMANAL_03.09_COMERCIAL"
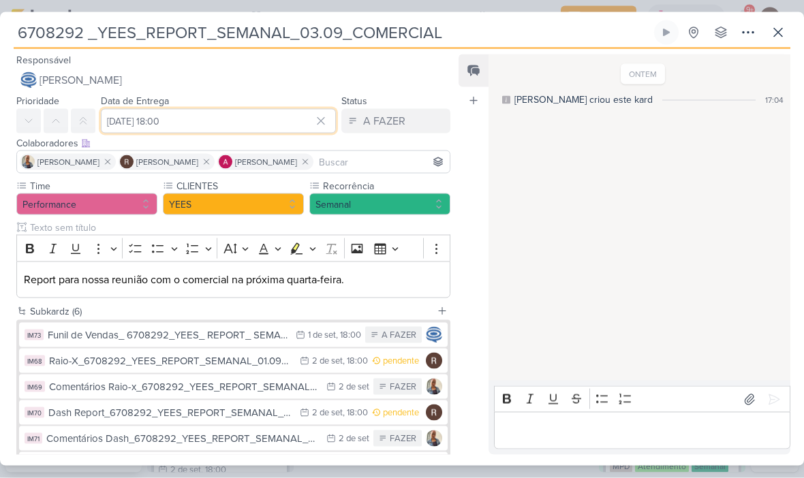
click at [236, 121] on input "3 de setembro de 2025 às 18:00" at bounding box center [218, 121] width 235 height 25
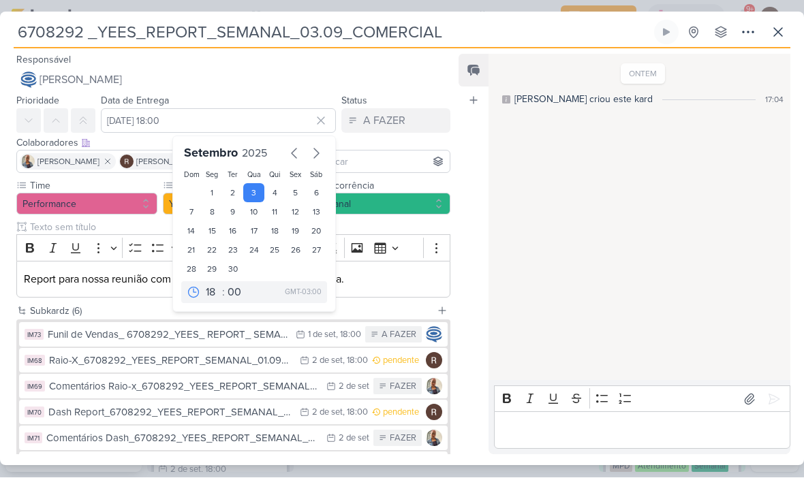
click at [221, 193] on div "1" at bounding box center [212, 193] width 21 height 19
type input "1 de setembro de 2025 às 18:00"
click at [476, 278] on div "Feed Atrelar email Solte o email para atrelar ao kard" at bounding box center [473, 254] width 30 height 401
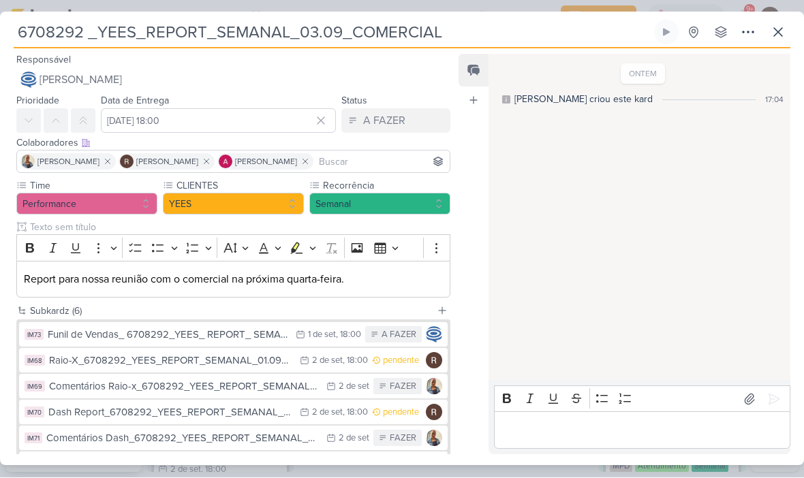
click at [413, 73] on button "Caroline Traven De Andrade" at bounding box center [233, 80] width 434 height 25
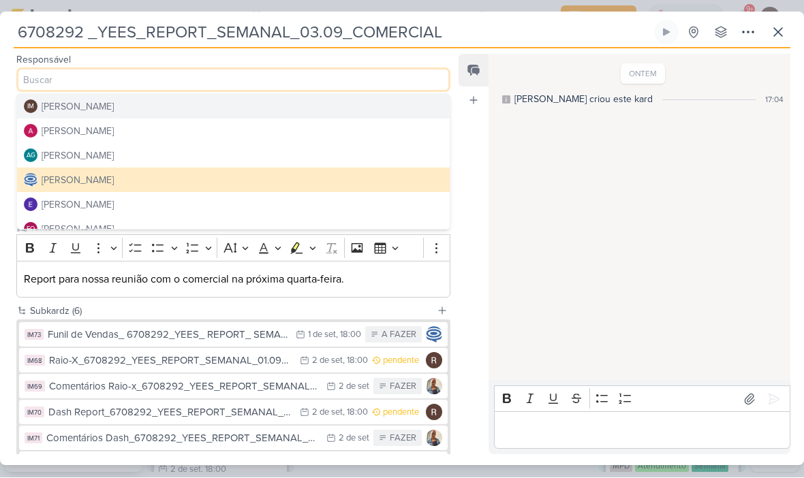
click at [465, 165] on div "Feed Atrelar email Solte o email para atrelar ao kard" at bounding box center [473, 254] width 30 height 401
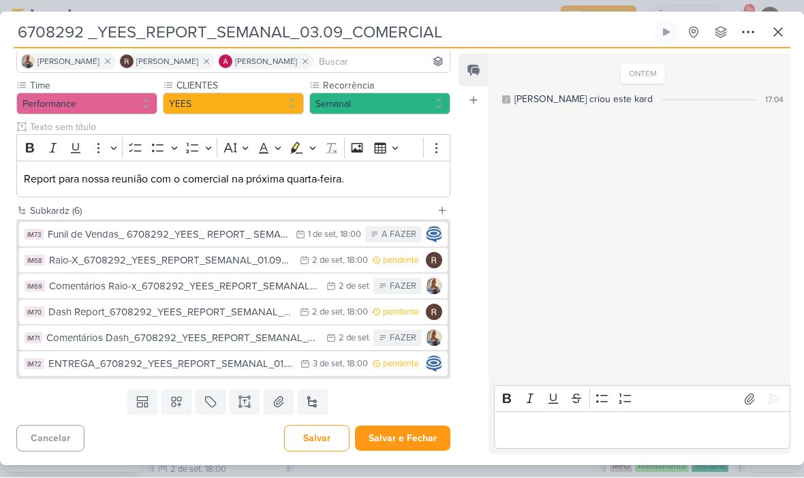
click at [410, 445] on button "Salvar e Fechar" at bounding box center [402, 438] width 95 height 25
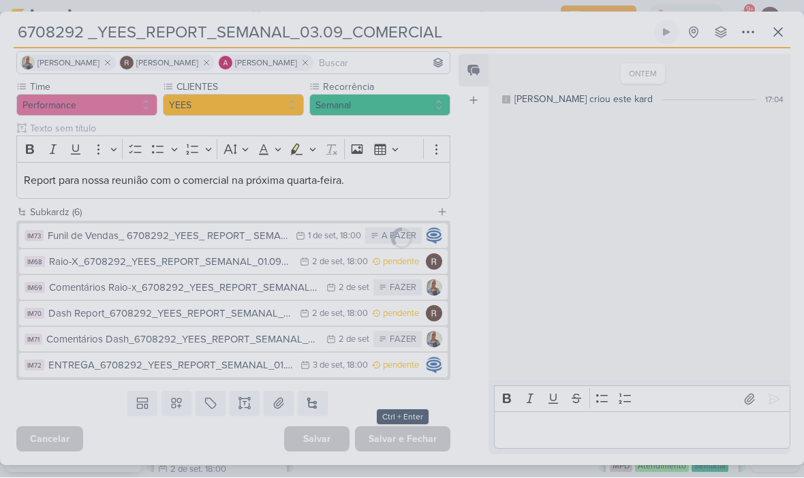
scroll to position [99, 0]
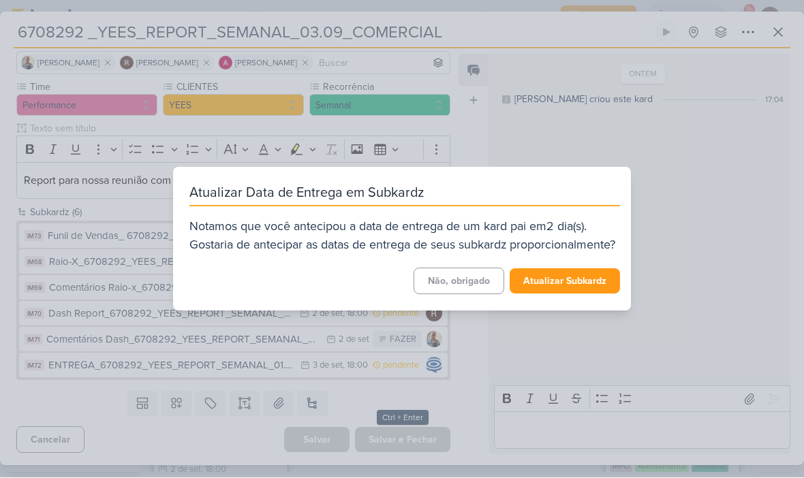
click at [563, 293] on button "Atualizar Subkardz" at bounding box center [565, 281] width 110 height 25
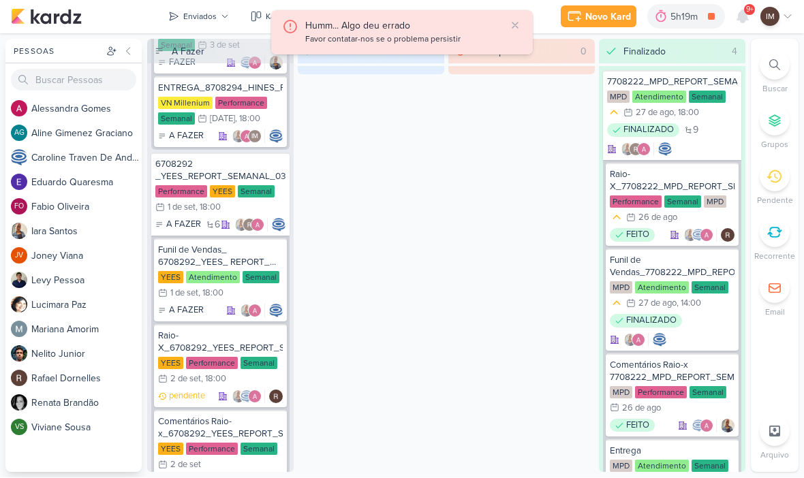
scroll to position [1939, 0]
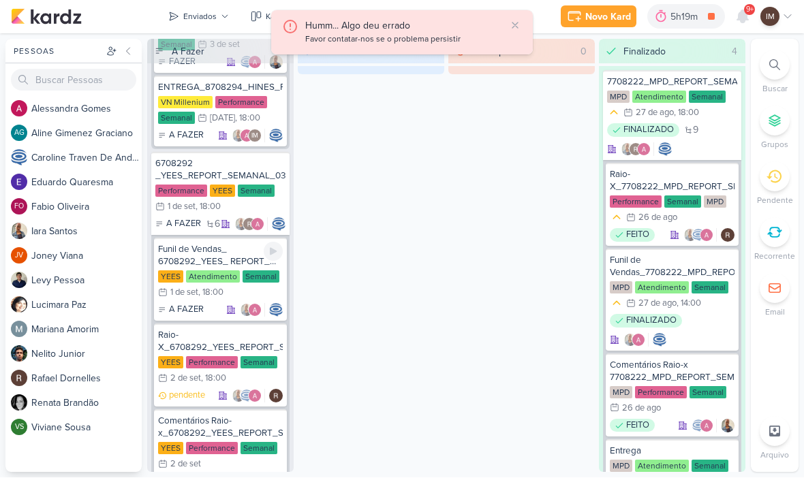
click at [188, 246] on div "Funil de Vendas_ 6708292_YEES_ REPORT_ SEMANAL_01.09_COMERCIAL" at bounding box center [220, 256] width 125 height 25
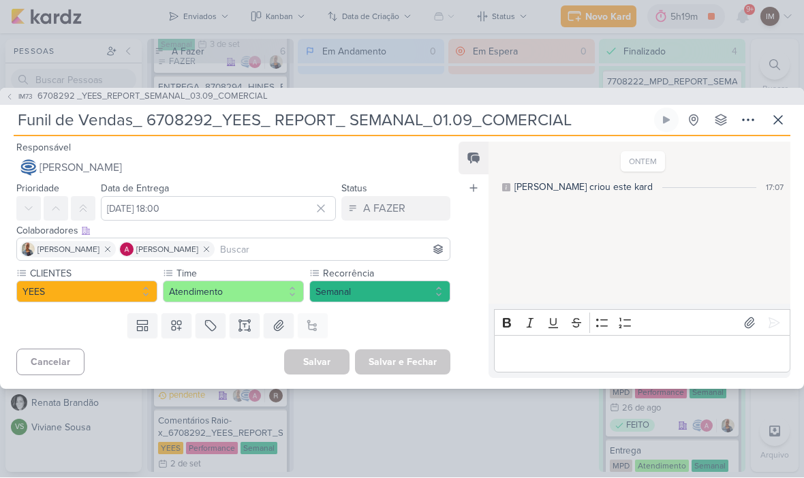
click at [462, 99] on div "IM73 6708292 _YEES_REPORT_SEMANAL_03.09_COMERCIAL" at bounding box center [402, 98] width 804 height 18
click at [453, 118] on input "Funil de Vendas_ 6708292_YEES_ REPORT_ SEMANAL_01.09_COMERCIAL" at bounding box center [333, 120] width 638 height 25
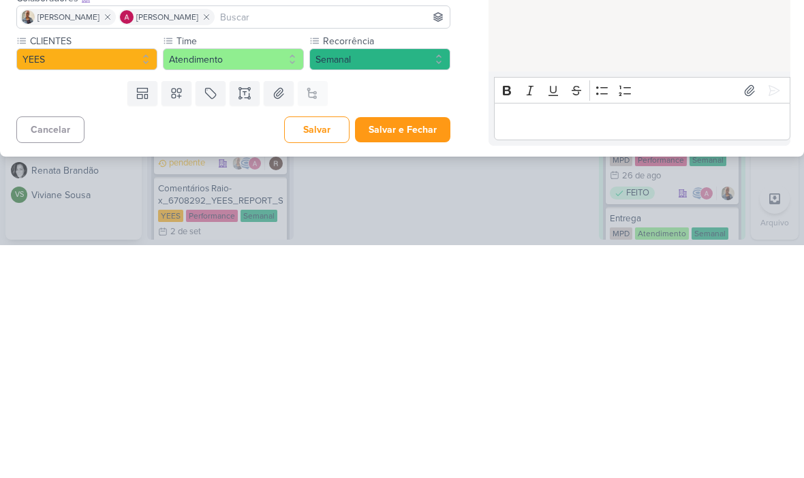
click at [426, 350] on button "Salvar e Fechar" at bounding box center [402, 362] width 95 height 25
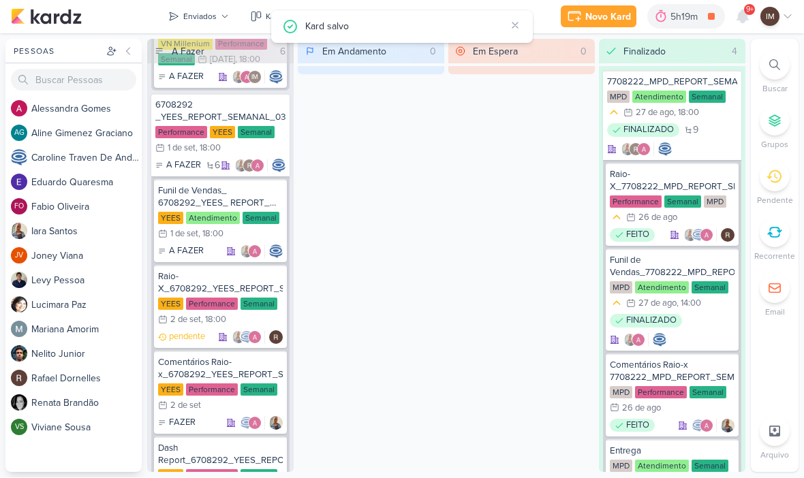
scroll to position [2019, 0]
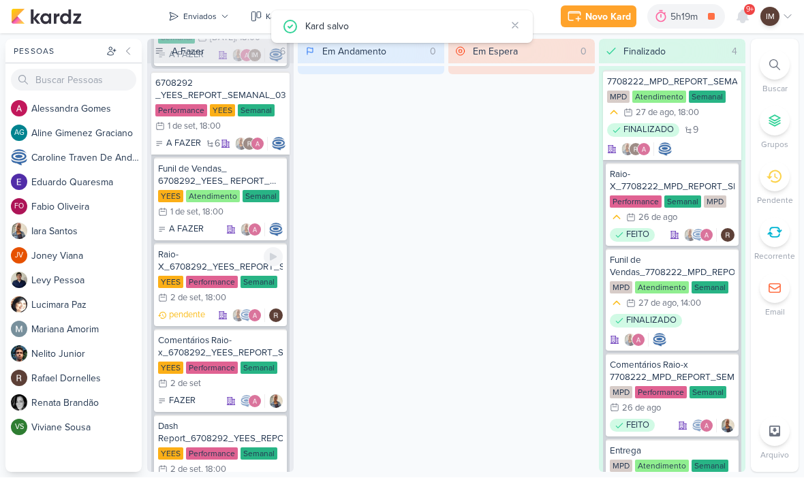
click at [230, 264] on div "Raio-X_6708292_YEES_REPORT_SEMANAL_01.09_COMERCIAL" at bounding box center [220, 261] width 125 height 25
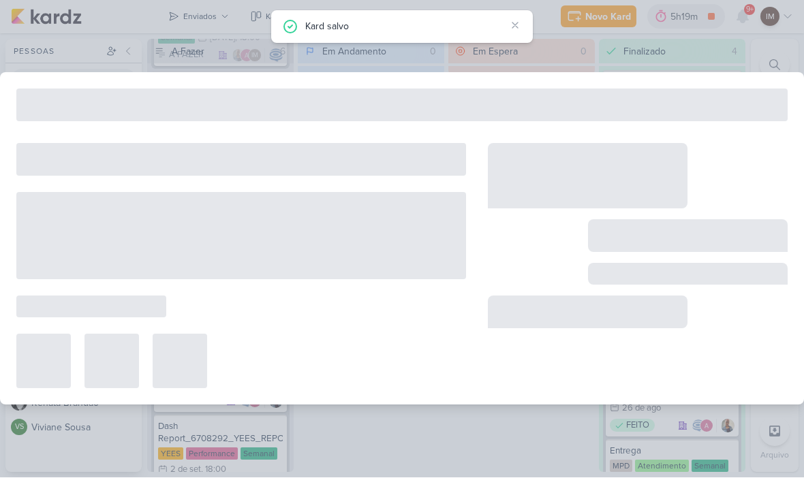
type input "Raio-X_6708292_YEES_REPORT_SEMANAL_01.09_COMERCIAL"
type input "2 de setembro de 2025 às 18:00"
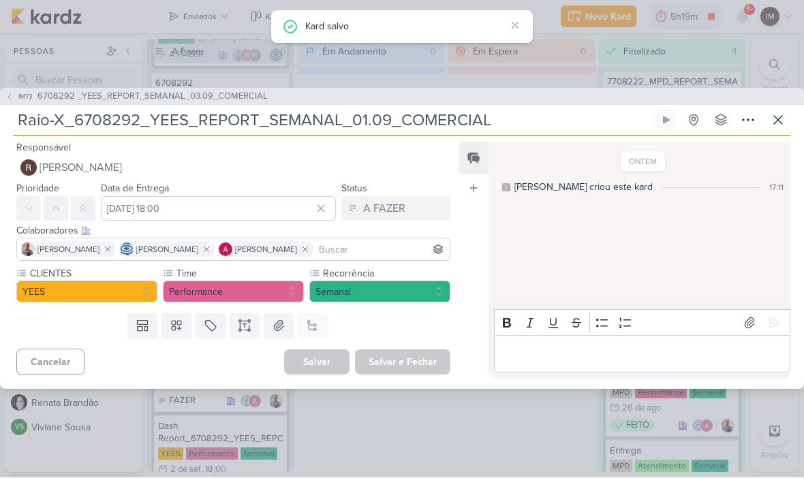
click at [366, 122] on input "Raio-X_6708292_YEES_REPORT_SEMANAL_01.09_COMERCIAL" at bounding box center [333, 120] width 638 height 25
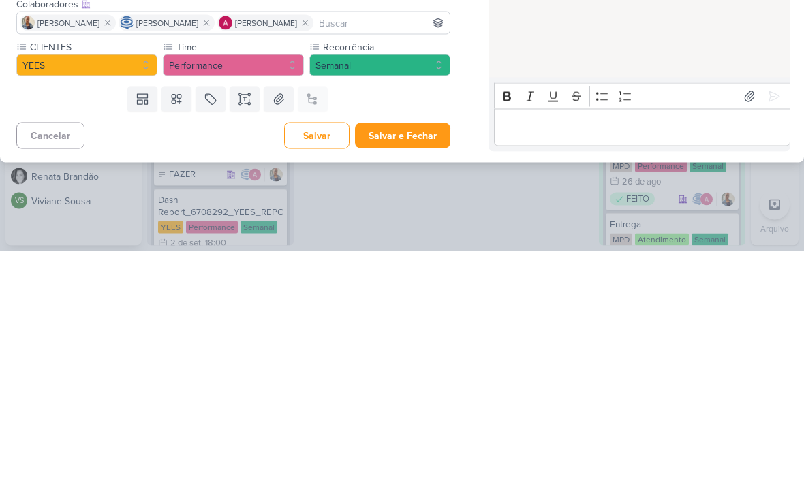
click at [426, 350] on button "Salvar e Fechar" at bounding box center [402, 362] width 95 height 25
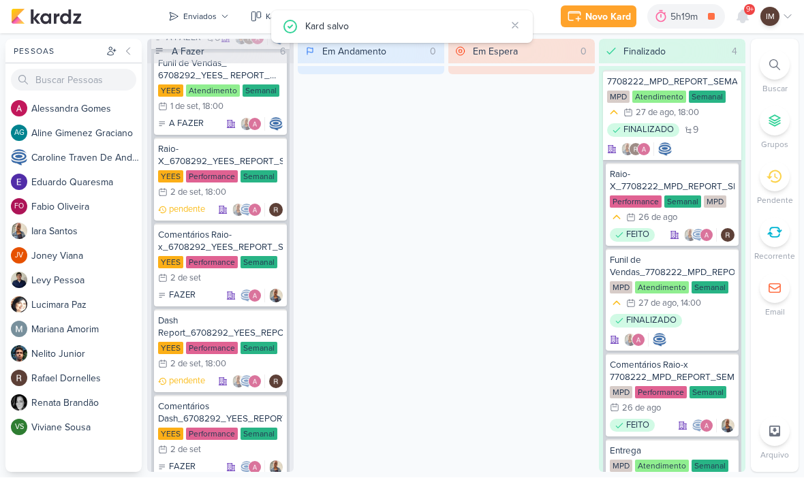
scroll to position [2148, 0]
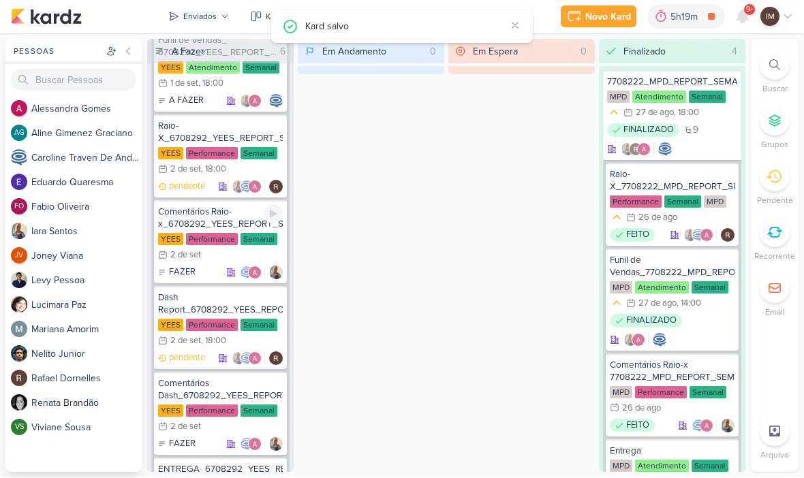
click at [238, 216] on div "Comentários Raio-x_6708292_YEES_REPORT_SEMANAL_01.09_COMERCIAL" at bounding box center [220, 218] width 125 height 25
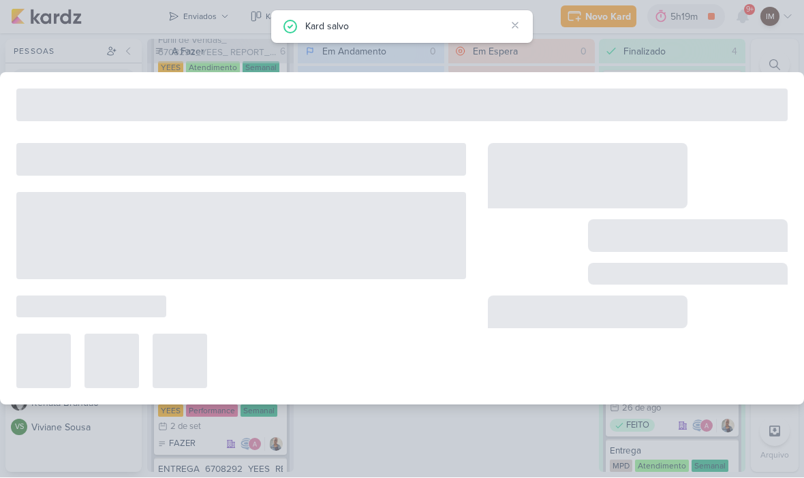
type input "Comentários Raio-x_6708292_YEES_REPORT_SEMANAL_01.09_COMERCIAL"
type input "2 de setembro de 2025 às 23:59"
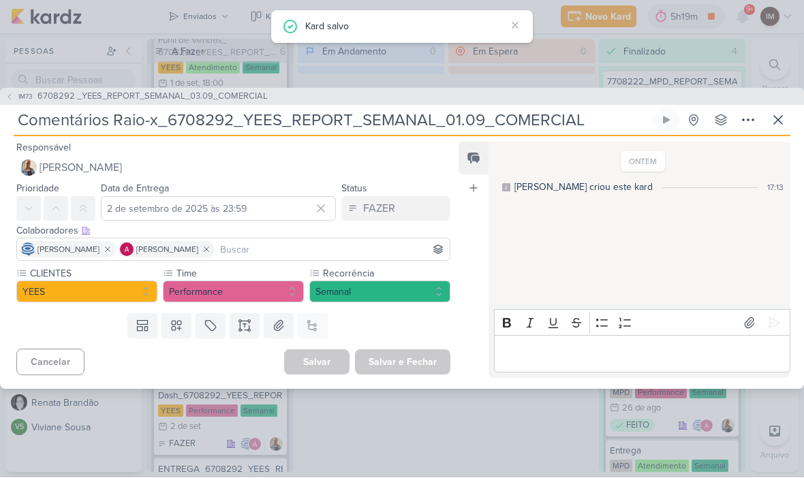
click at [469, 121] on input "Comentários Raio-x_6708292_YEES_REPORT_SEMANAL_01.09_COMERCIAL" at bounding box center [333, 120] width 638 height 25
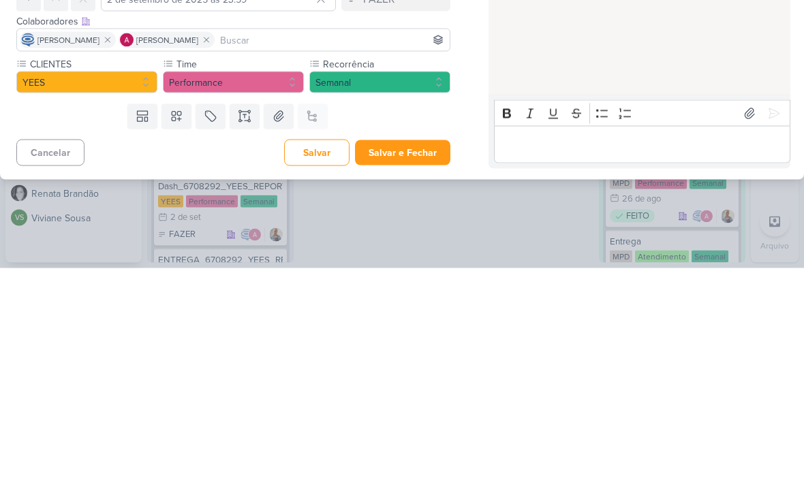
click at [416, 350] on button "Salvar e Fechar" at bounding box center [402, 362] width 95 height 25
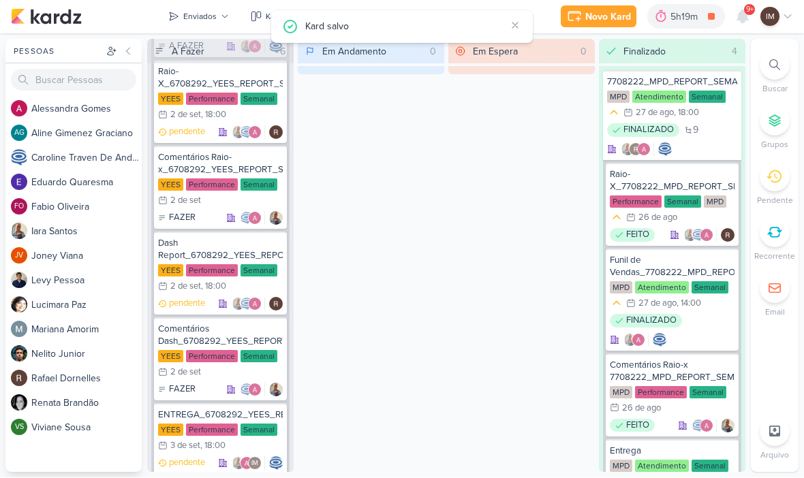
scroll to position [2204, 0]
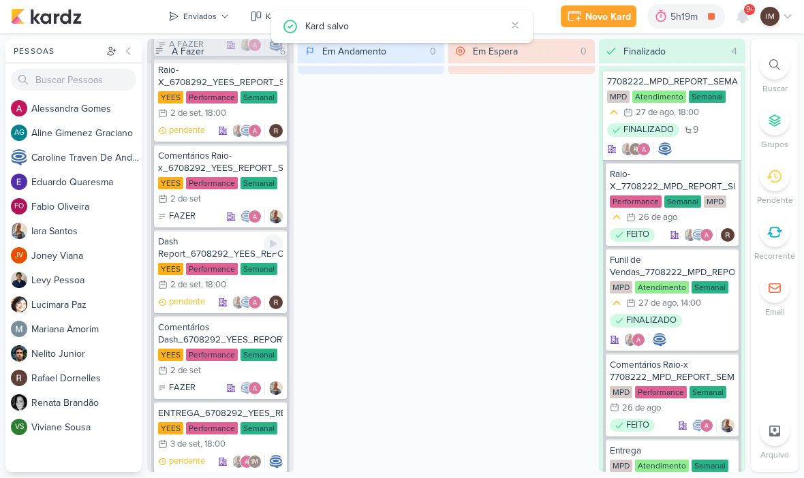
click at [200, 245] on div "Dash Report_6708292_YEES_REPORT_SEMANAL_01.09_COMERCIAL" at bounding box center [220, 248] width 125 height 25
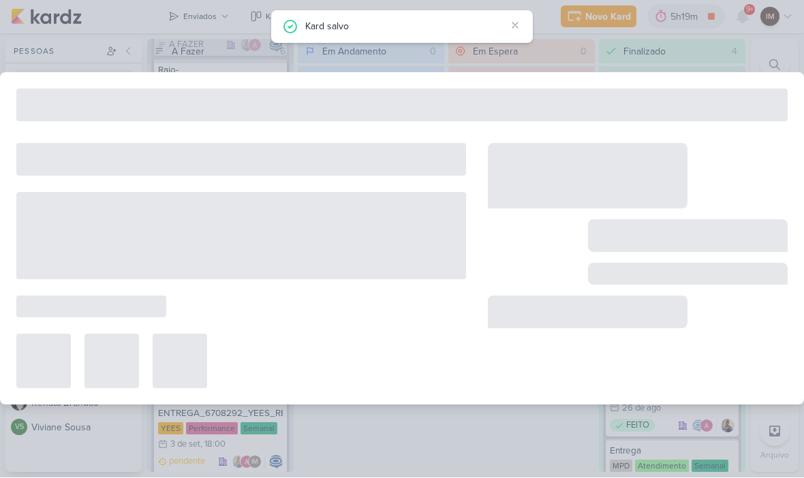
type input "Dash Report_6708292_YEES_REPORT_SEMANAL_01.09_COMERCIAL"
type input "2 de setembro de 2025 às 18:00"
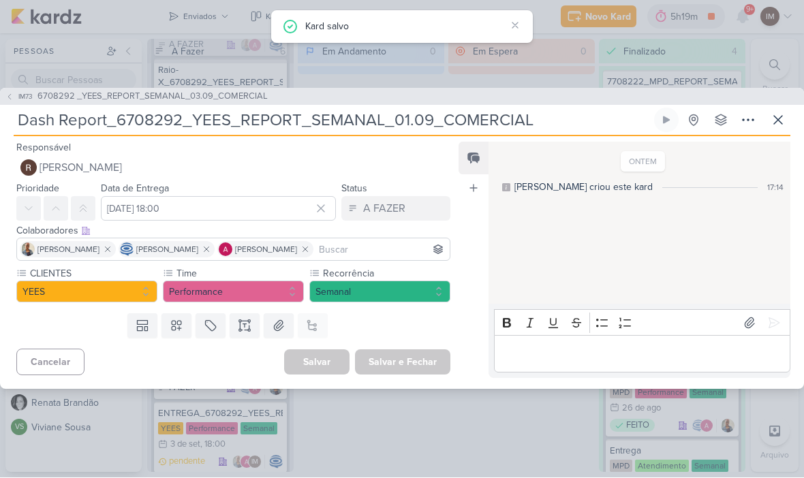
click at [426, 124] on input "Dash Report_6708292_YEES_REPORT_SEMANAL_01.09_COMERCIAL" at bounding box center [333, 120] width 638 height 25
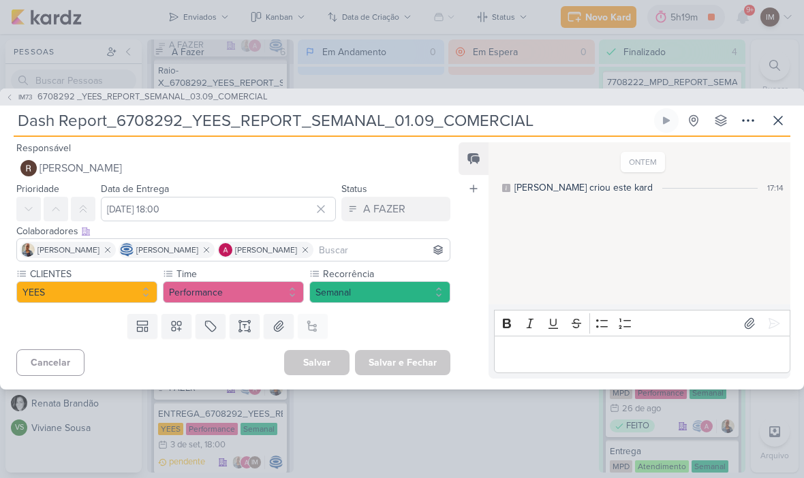
click at [423, 124] on input "Dash Report_6708292_YEES_REPORT_SEMANAL_01.09_COMERCIAL" at bounding box center [333, 120] width 638 height 25
click at [408, 132] on input "Dash Report_6708292_YEES_REPORT_SEMANAL_01.09_COMERCIAL" at bounding box center [333, 120] width 638 height 25
click at [406, 121] on input "Dash Report_6708292_YEES_REPORT_SEMANAL_01.09_COMERCIAL" at bounding box center [333, 120] width 638 height 25
click at [412, 128] on input "Dash Report_6708292_YEES_REPORT_SEMANAL_01.09_COMERCIAL" at bounding box center [333, 120] width 638 height 25
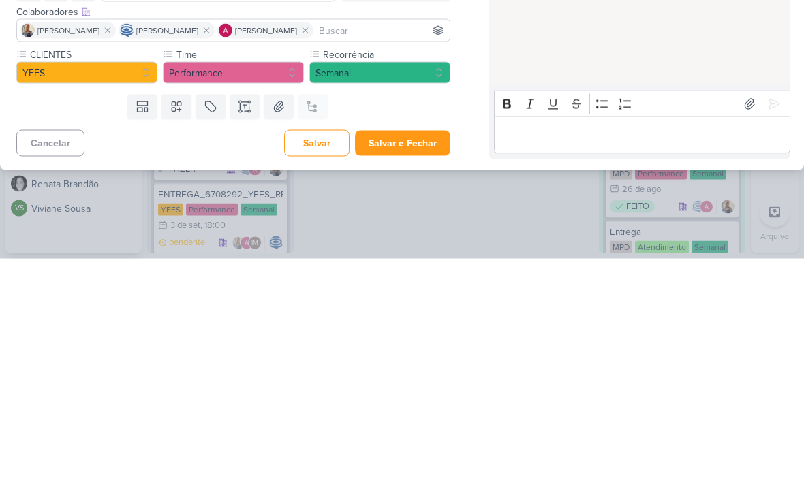
click at [423, 350] on button "Salvar e Fechar" at bounding box center [402, 362] width 95 height 25
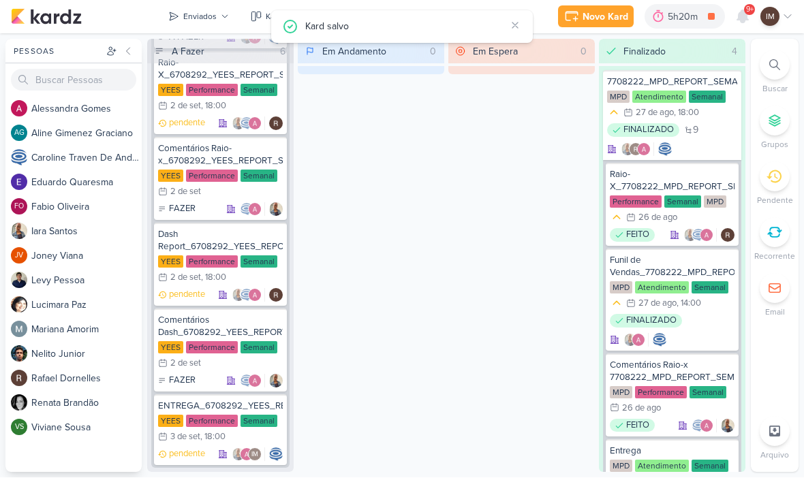
scroll to position [2211, 0]
click at [218, 321] on div "Comentários Dash_6708292_YEES_REPORT_SEMANAL_01.09_COMERCIAL" at bounding box center [220, 327] width 125 height 25
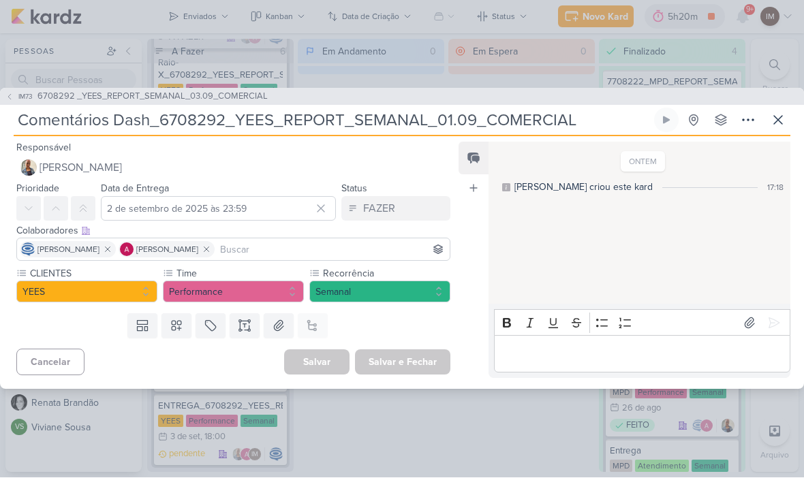
click at [455, 127] on input "Comentários Dash_6708292_YEES_REPORT_SEMANAL_01.09_COMERCIAL" at bounding box center [333, 120] width 638 height 25
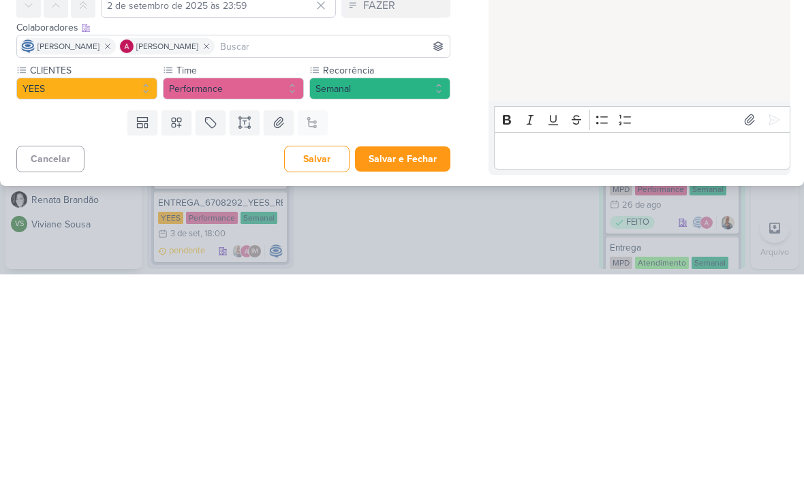
type input "Comentários Dash_6708292_YEES_REPORT_SEMANAL_03.09_COMERCIAL"
click at [422, 350] on button "Salvar e Fechar" at bounding box center [402, 362] width 95 height 25
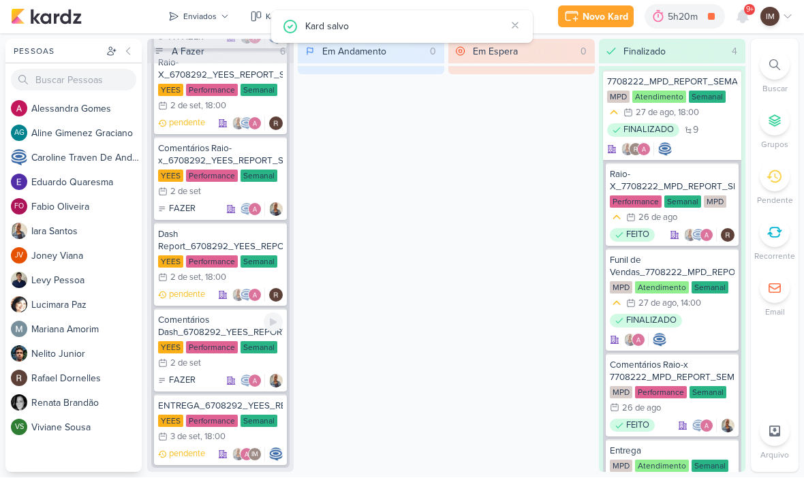
click at [179, 322] on div "Comentários Dash_6708292_YEES_REPORT_SEMANAL_03.09_COMERCIAL" at bounding box center [220, 327] width 125 height 25
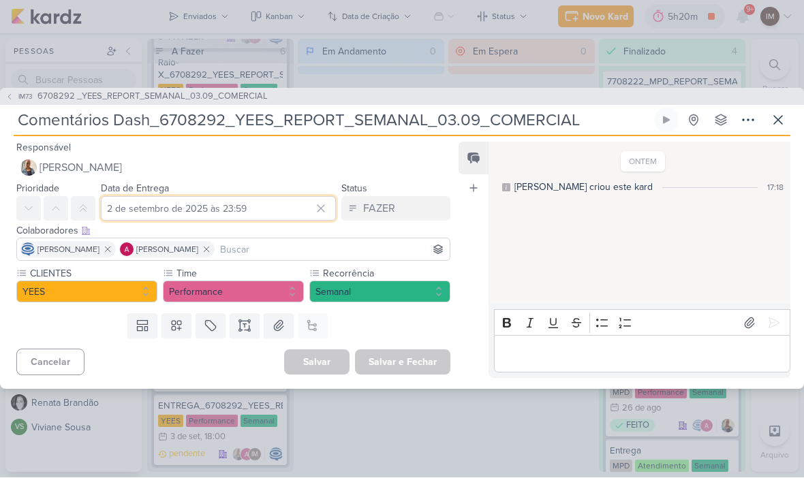
click at [123, 211] on input "2 de setembro de 2025 às 23:59" at bounding box center [218, 209] width 235 height 25
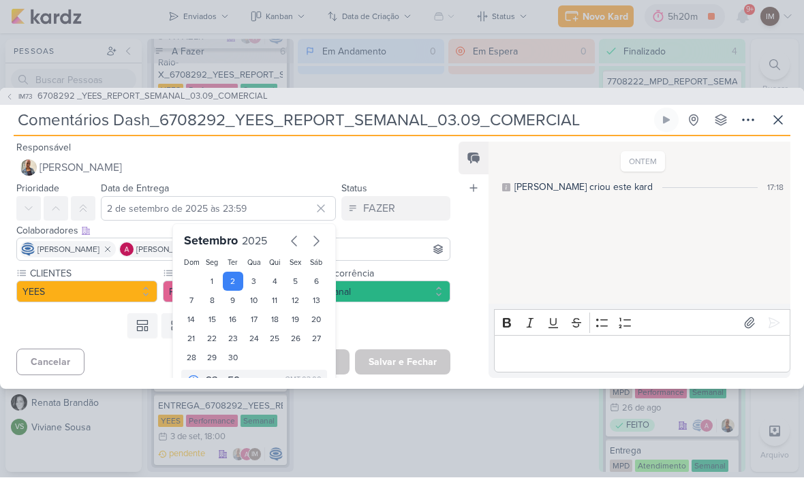
click at [89, 318] on div "Templates Campos Personalizados Marcadores Caixa De Texto Anexo Este kard já é …" at bounding box center [228, 326] width 456 height 35
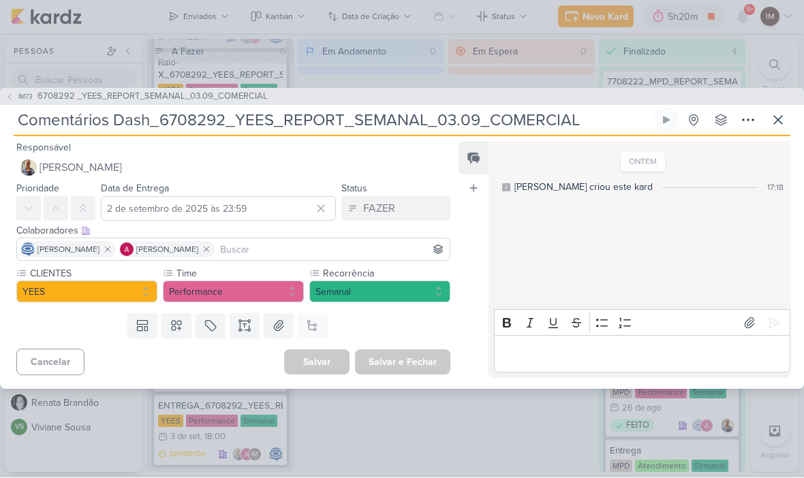
click at [788, 125] on button at bounding box center [778, 120] width 25 height 25
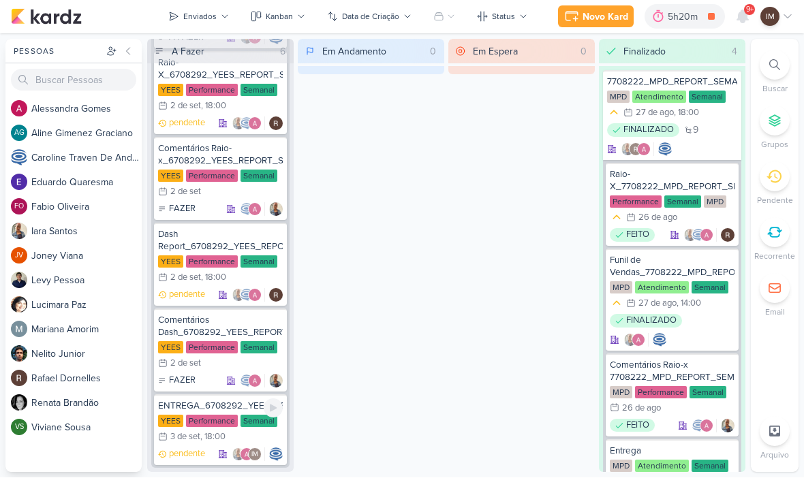
click at [182, 433] on div "3 de set" at bounding box center [185, 437] width 30 height 9
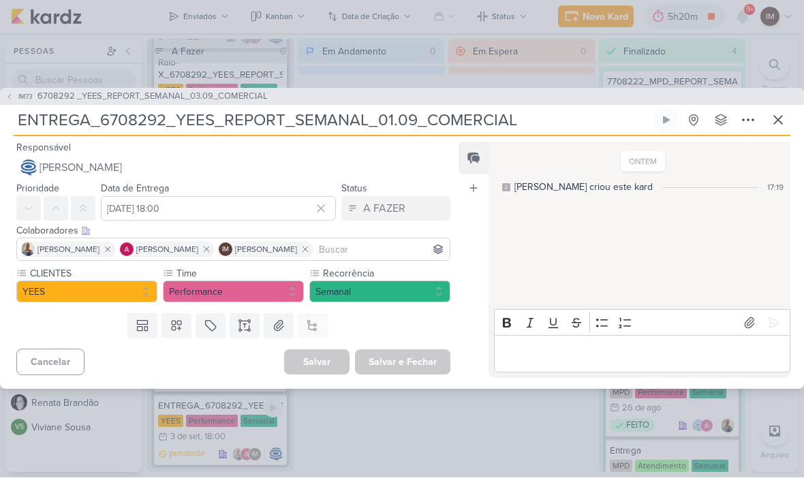
click at [392, 114] on input "ENTREGA_6708292_YEES_REPORT_SEMANAL_01.09_COMERCIAL" at bounding box center [333, 120] width 638 height 25
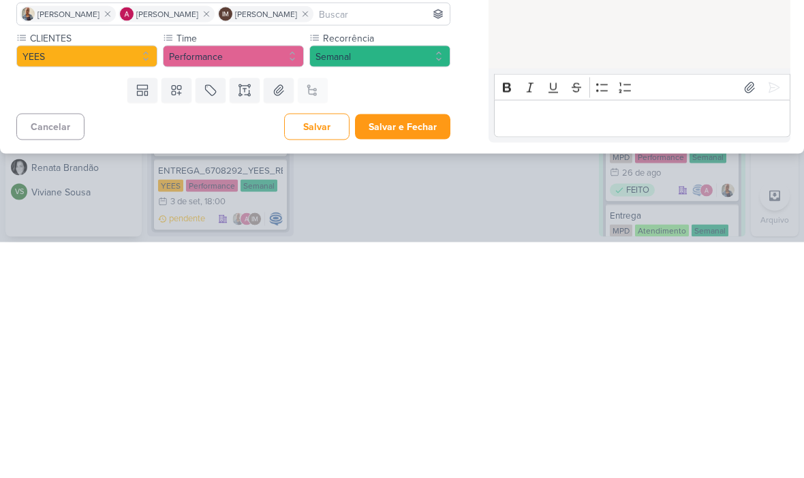
click at [428, 350] on button "Salvar e Fechar" at bounding box center [402, 362] width 95 height 25
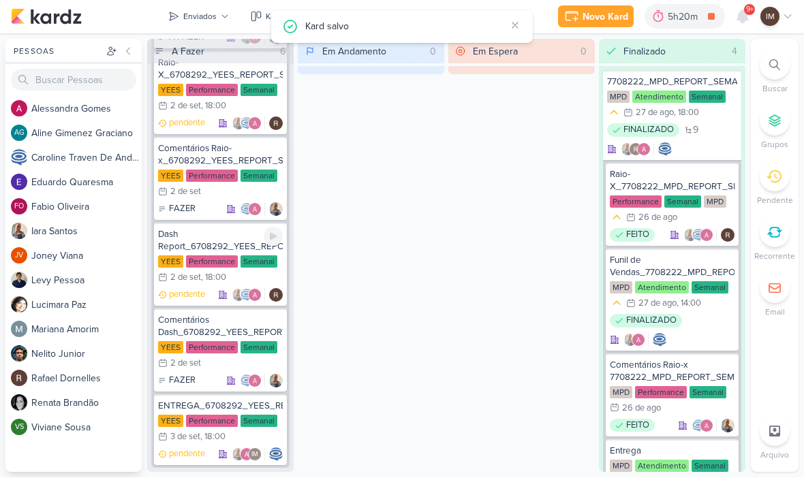
click at [194, 237] on div "Dash Report_6708292_YEES_REPORT_SEMANAL_03.09_COMERCIAL" at bounding box center [220, 241] width 125 height 25
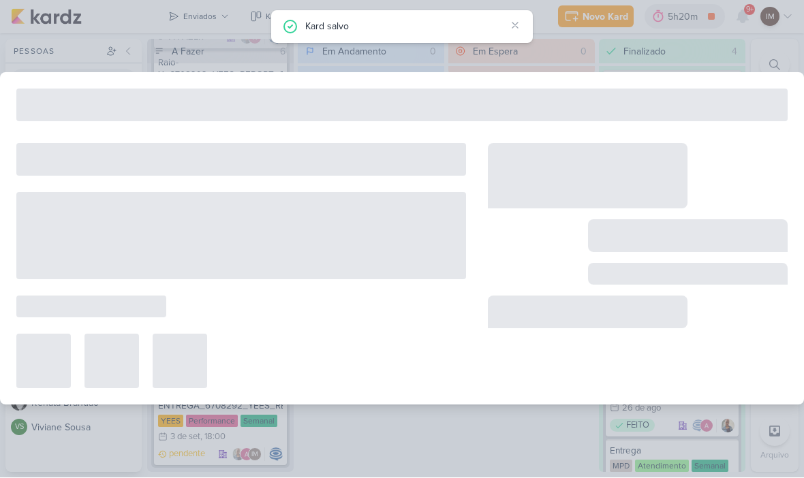
type input "Dash Report_6708292_YEES_REPORT_SEMANAL_03.09_COMERCIAL"
type input "2 de setembro de 2025 às 18:00"
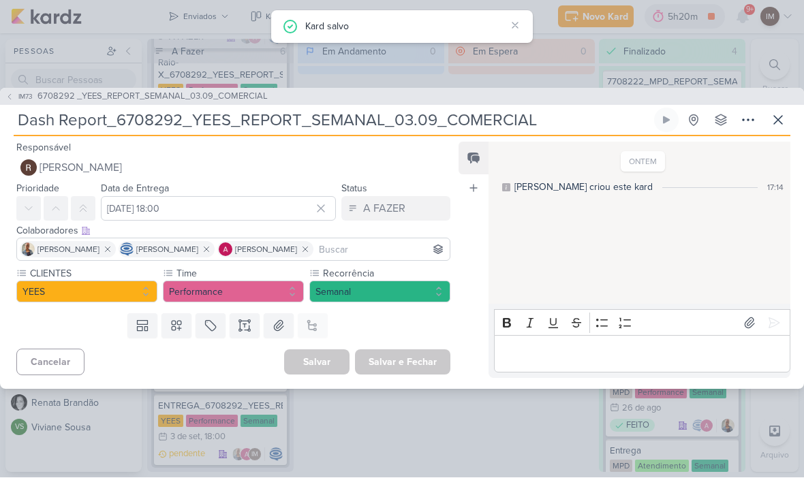
click at [785, 120] on icon at bounding box center [778, 120] width 16 height 16
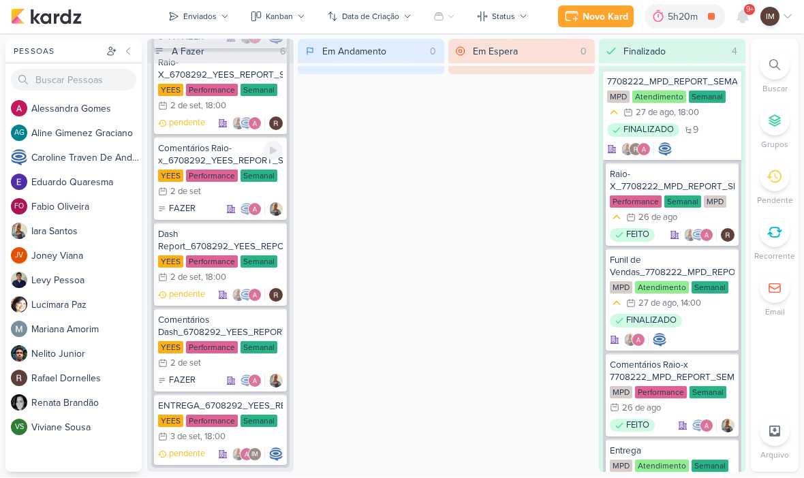
click at [222, 155] on div "Comentários Raio-x_6708292_YEES_REPORT_SEMANAL_03.09_COMERCIAL" at bounding box center [220, 155] width 125 height 25
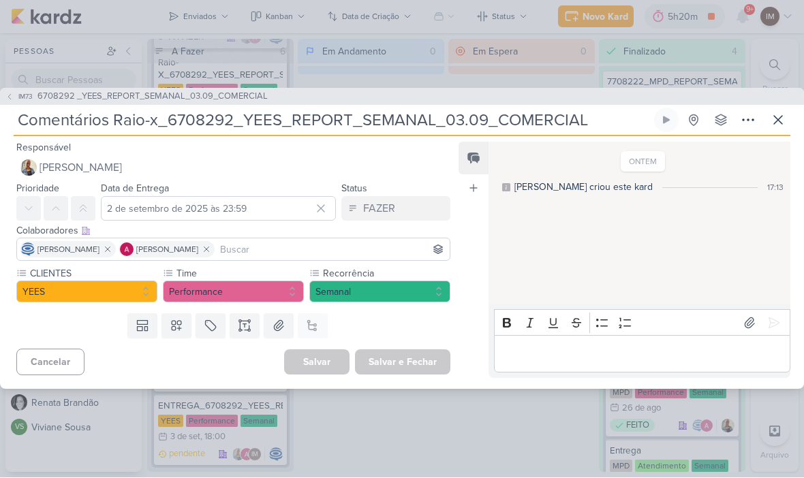
click at [781, 120] on icon at bounding box center [778, 120] width 16 height 16
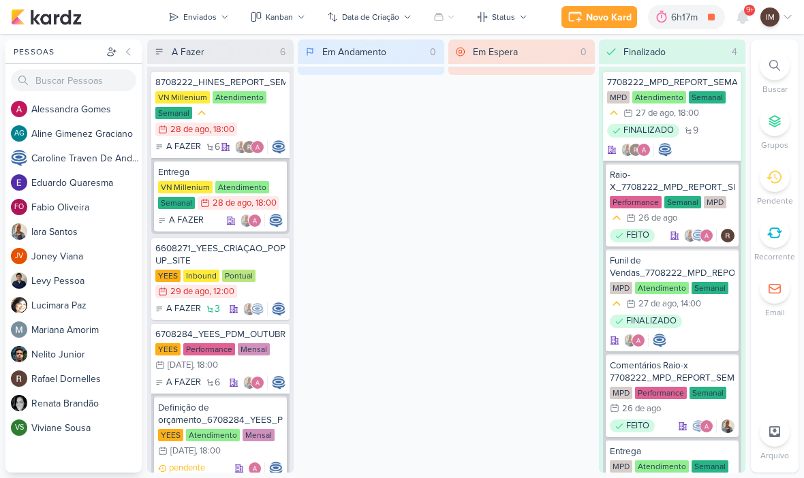
click at [661, 18] on icon at bounding box center [662, 17] width 10 height 12
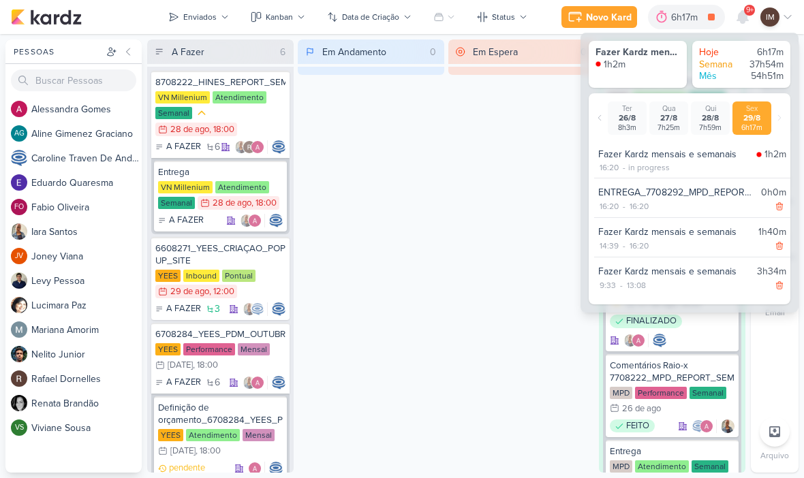
click at [599, 114] on icon at bounding box center [599, 118] width 8 height 8
click at [596, 114] on icon at bounding box center [599, 118] width 8 height 8
click at [775, 116] on icon at bounding box center [779, 118] width 8 height 8
click at [768, 110] on div "Qui 28/8 7h59m" at bounding box center [751, 118] width 39 height 34
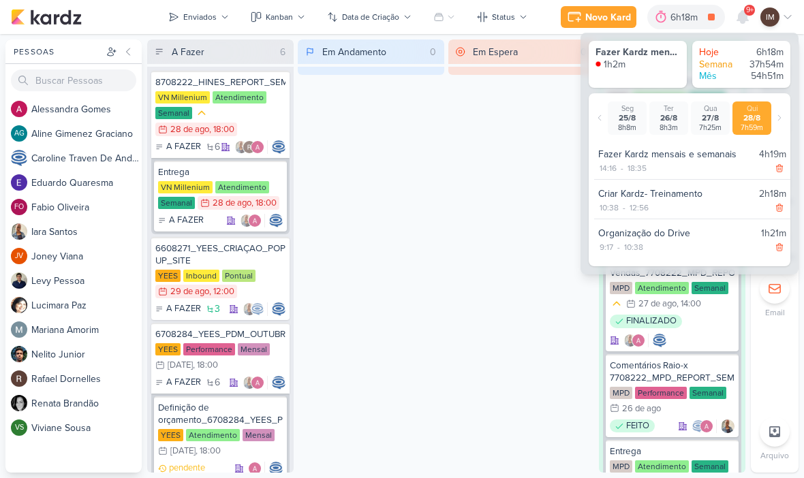
click at [778, 116] on icon at bounding box center [779, 118] width 8 height 8
click at [212, 15] on div "Enviados" at bounding box center [199, 17] width 33 height 12
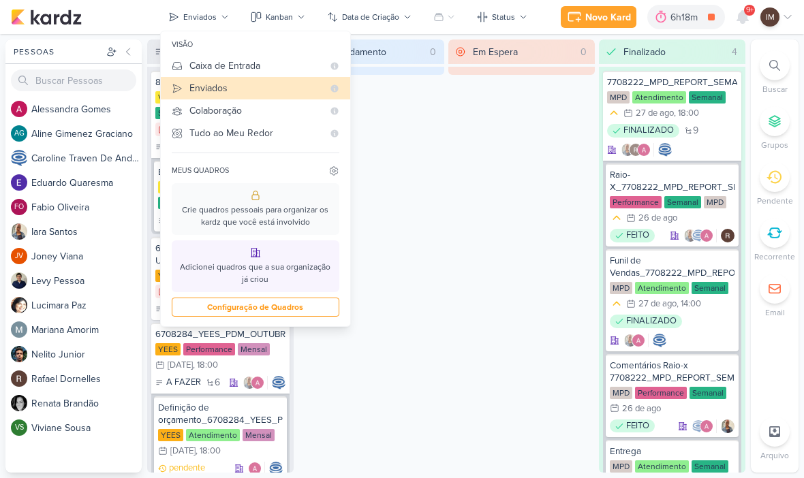
click at [259, 70] on div "Caixa de Entrada" at bounding box center [256, 66] width 134 height 14
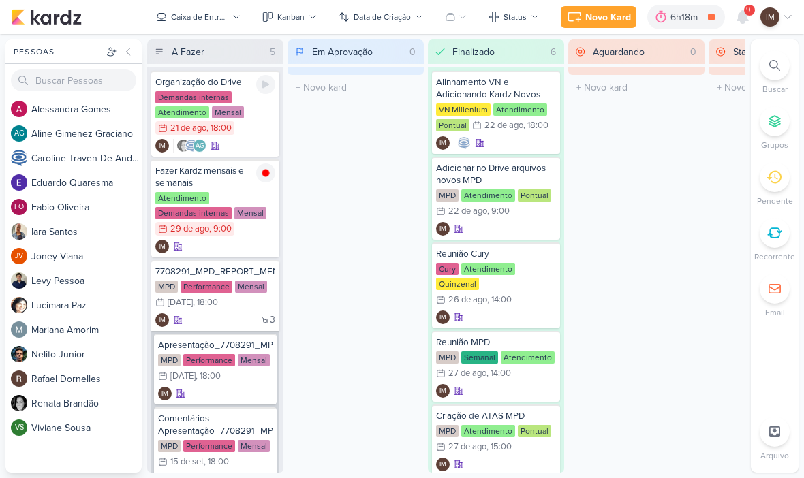
click at [261, 88] on icon at bounding box center [265, 84] width 11 height 11
